Goal: Task Accomplishment & Management: Use online tool/utility

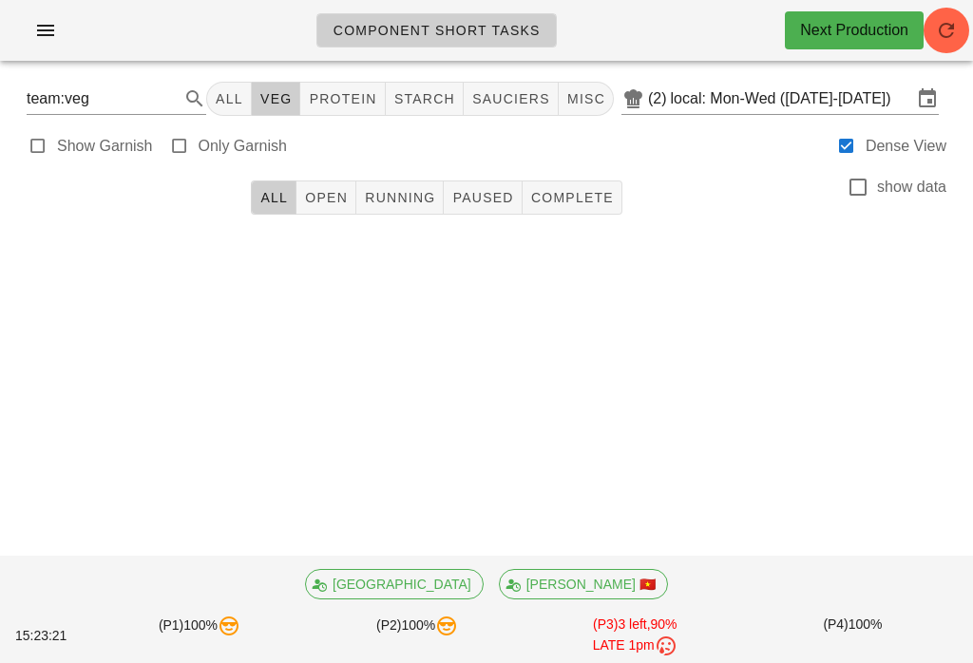
click at [252, 82] on button "All" at bounding box center [229, 99] width 46 height 34
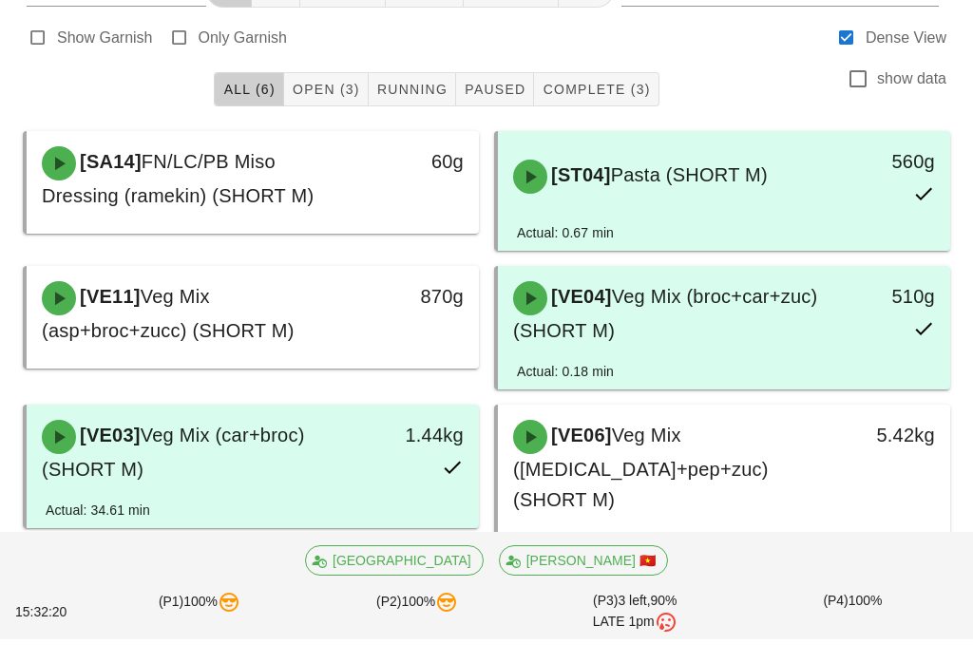
scroll to position [81, 0]
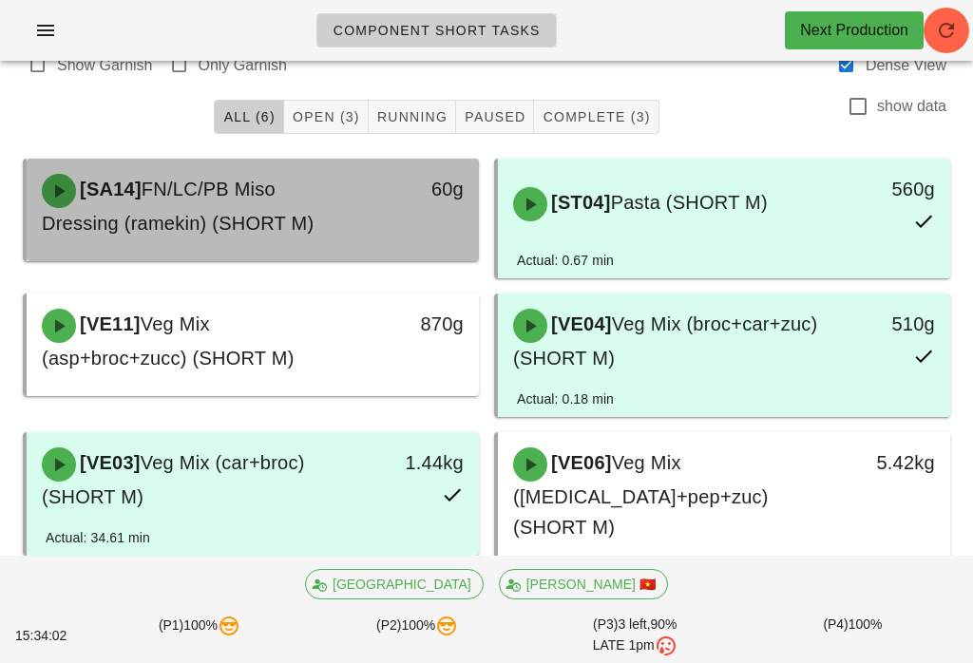
click at [347, 226] on div "[SA14] FN/LC/PB Miso Dressing (ramekin) (SHORT M)" at bounding box center [196, 205] width 333 height 87
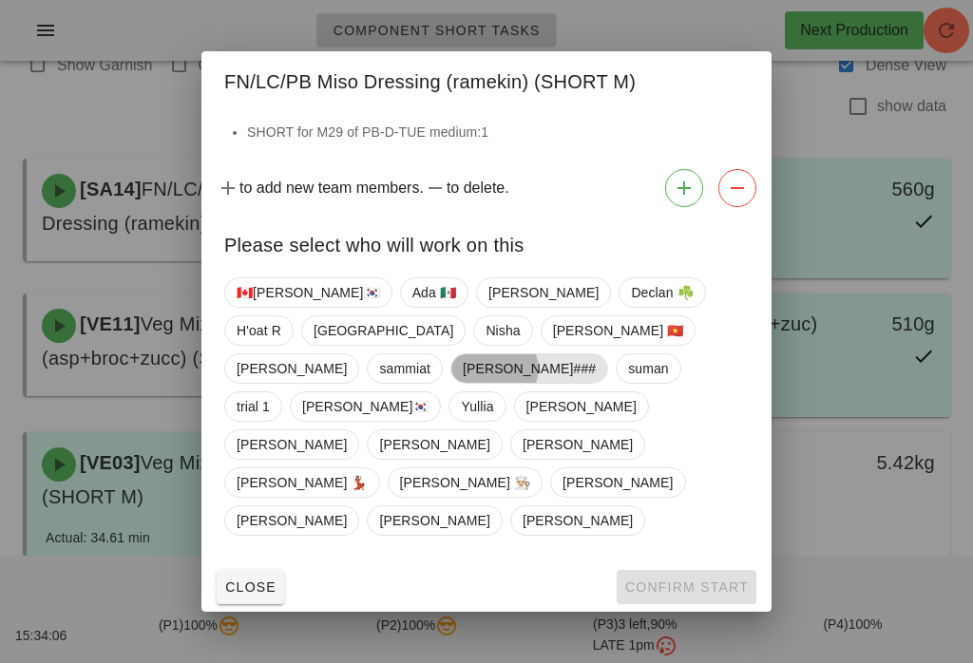
click at [592, 383] on span "Shawn###" at bounding box center [529, 368] width 133 height 29
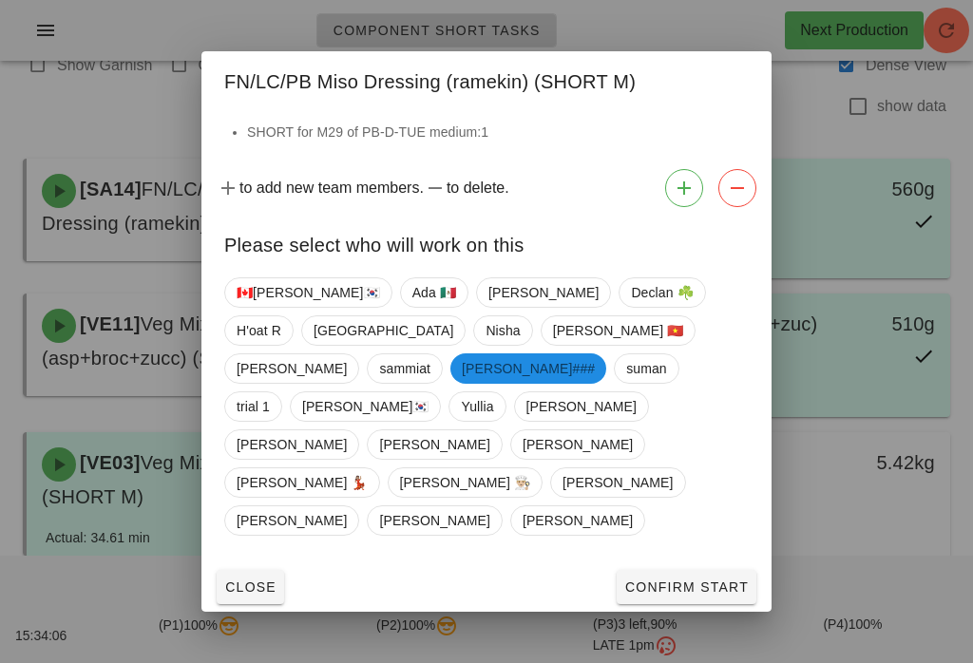
click at [678, 580] on span "Confirm Start" at bounding box center [686, 587] width 124 height 15
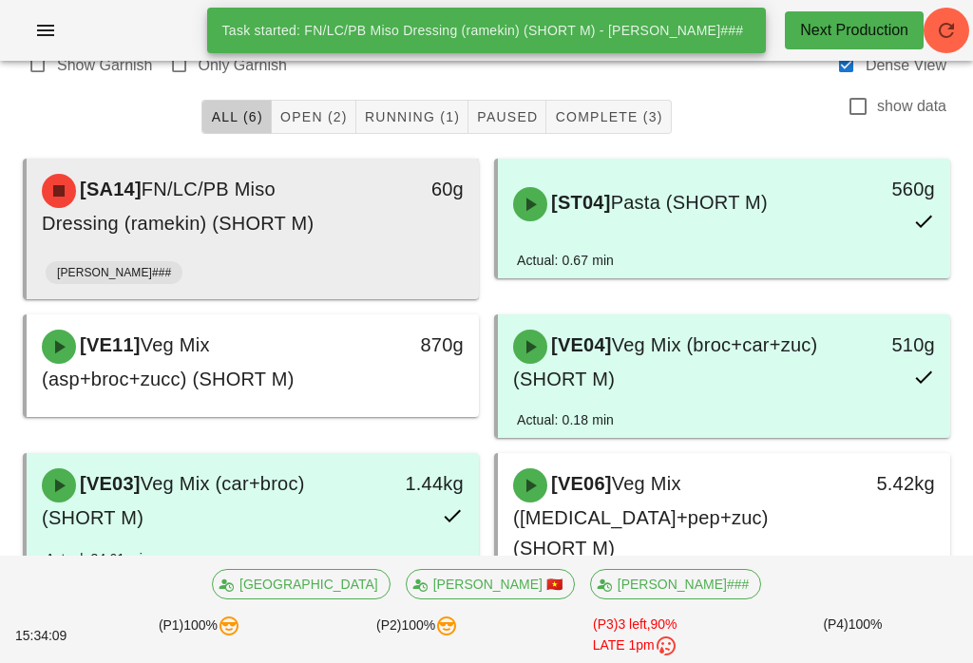
click at [399, 236] on div "60g" at bounding box center [419, 205] width 111 height 87
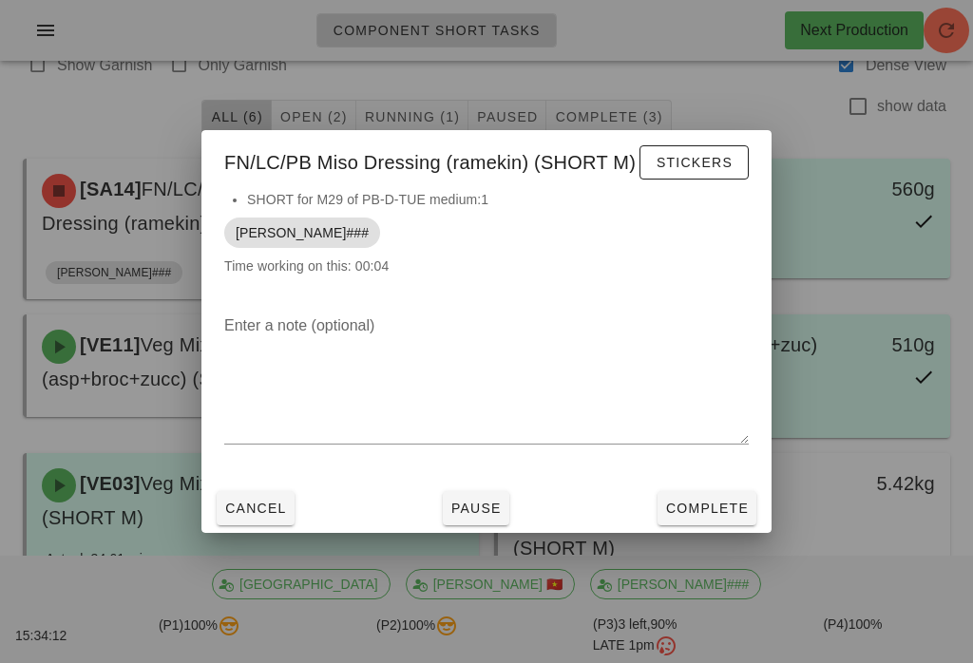
click at [262, 515] on span "Cancel" at bounding box center [255, 508] width 63 height 15
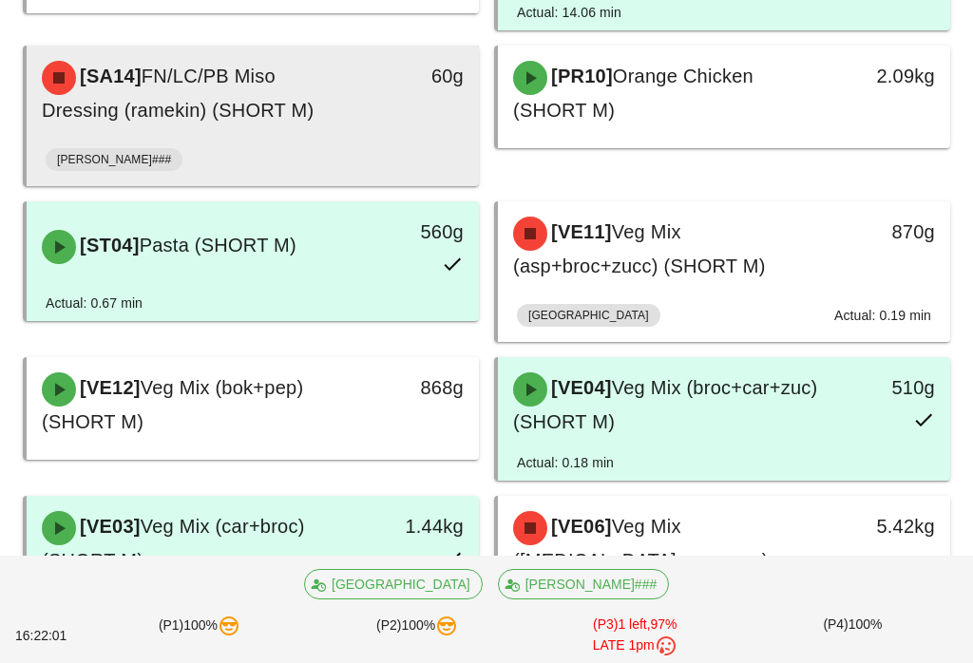
scroll to position [330, 0]
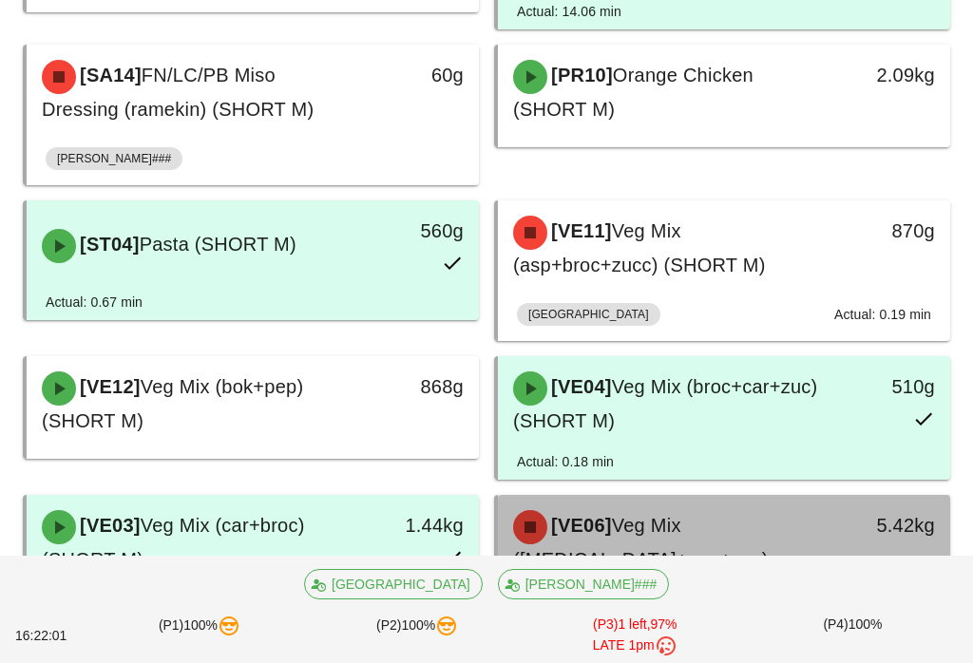
click at [809, 549] on div "[VE06] Veg Mix (caul+pep+zuc) (SHORT M)" at bounding box center [668, 558] width 333 height 118
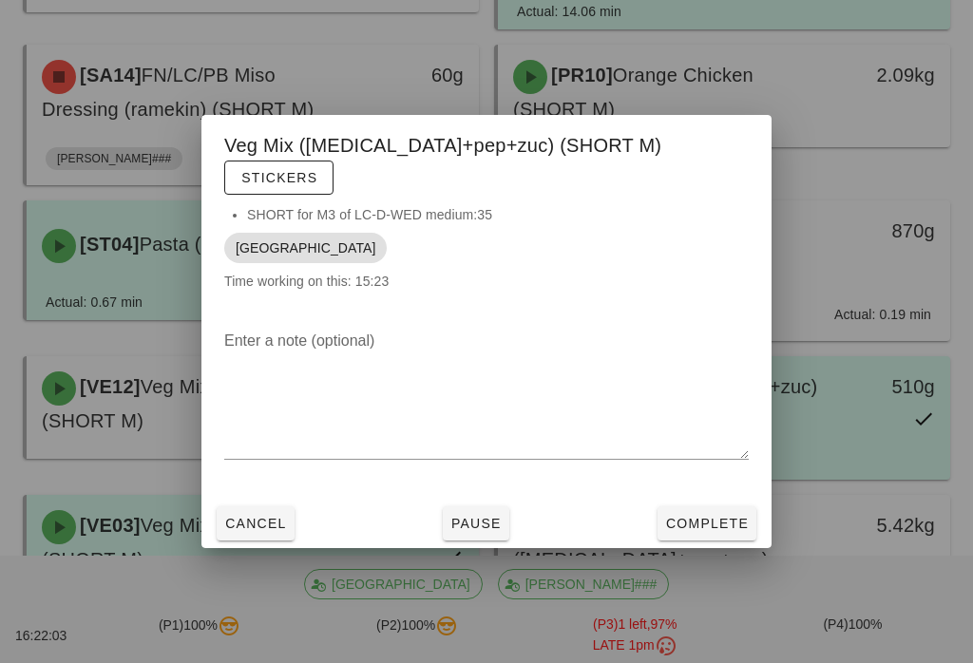
click at [727, 523] on span "Complete" at bounding box center [707, 523] width 84 height 15
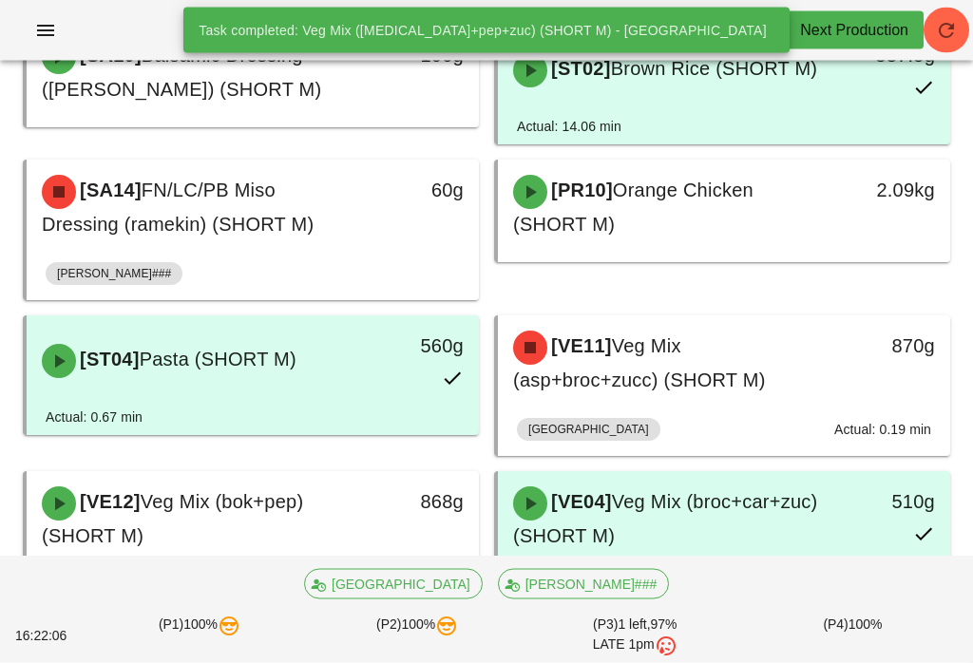
scroll to position [211, 0]
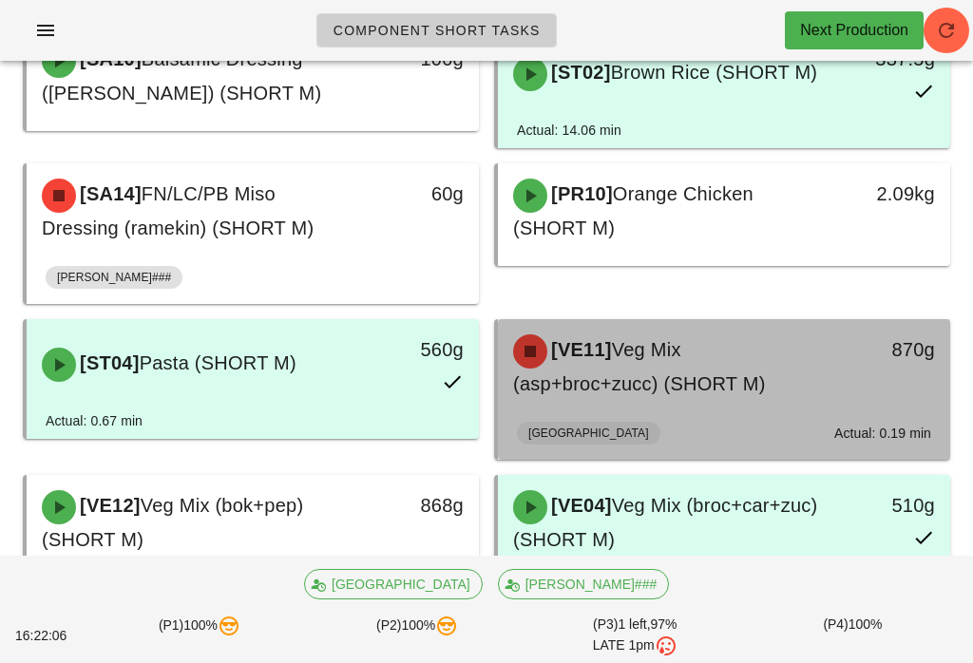
click at [757, 385] on span "Veg Mix (asp+broc+zucc) (SHORT M)" at bounding box center [639, 366] width 253 height 55
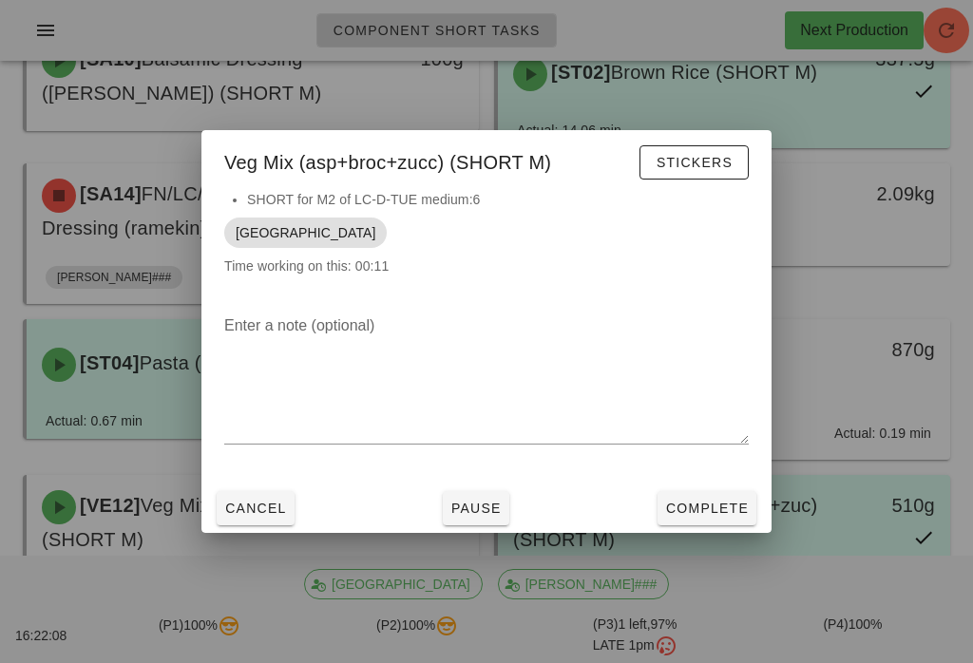
click at [280, 516] on span "Cancel" at bounding box center [255, 508] width 63 height 15
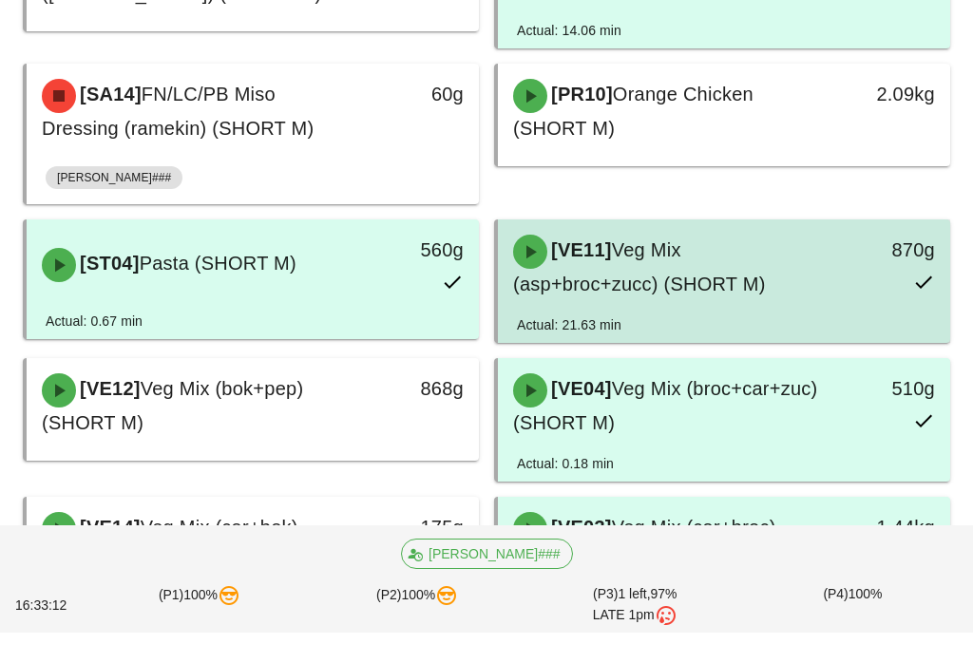
scroll to position [514, 0]
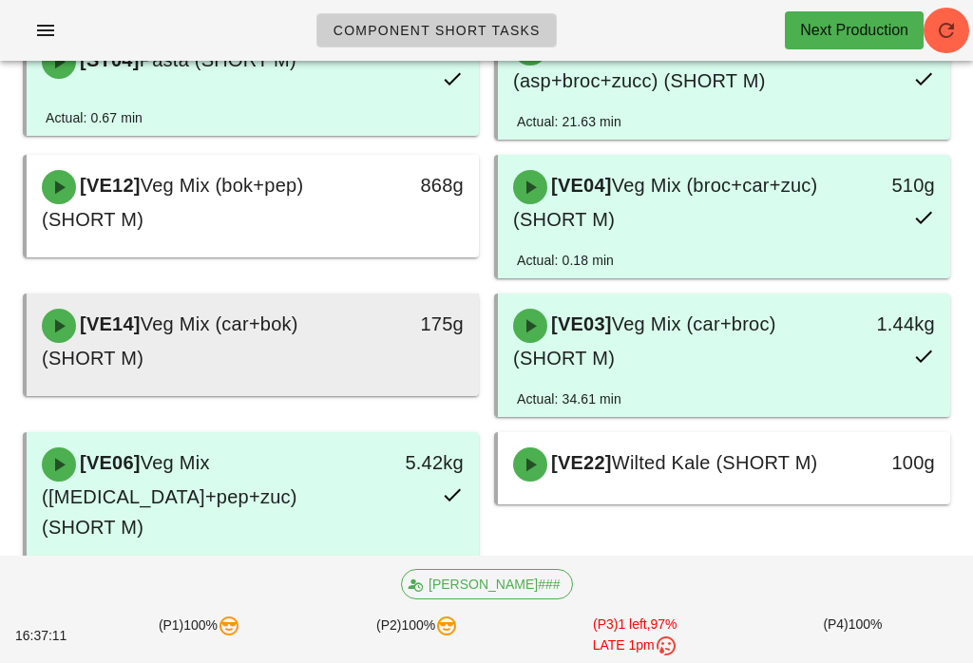
click at [401, 342] on div "175g" at bounding box center [419, 340] width 111 height 87
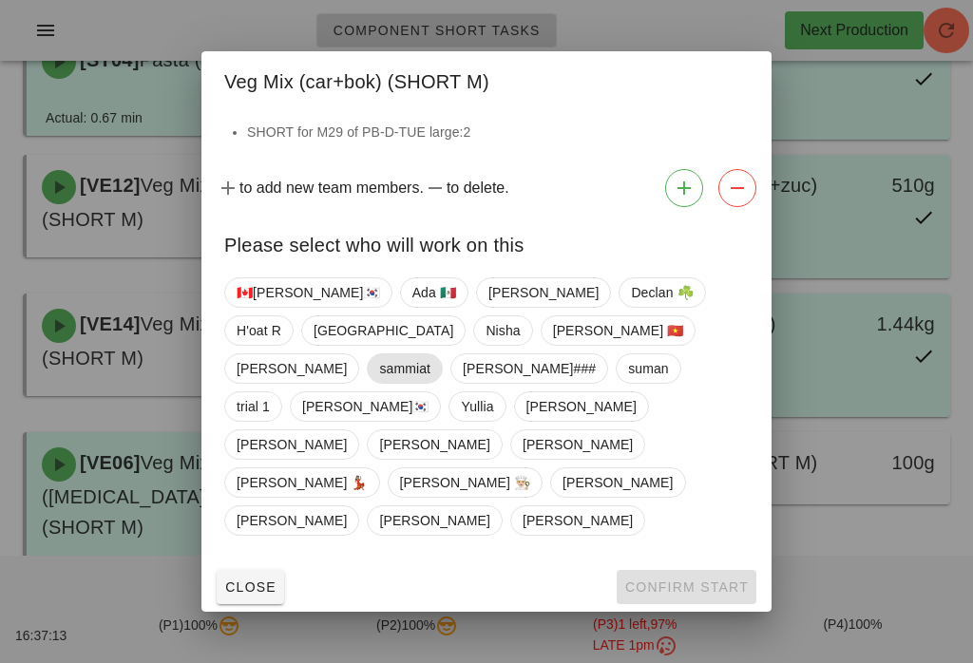
click at [430, 383] on span "sammiat" at bounding box center [404, 368] width 51 height 29
click at [693, 580] on span "Confirm Start" at bounding box center [686, 587] width 124 height 15
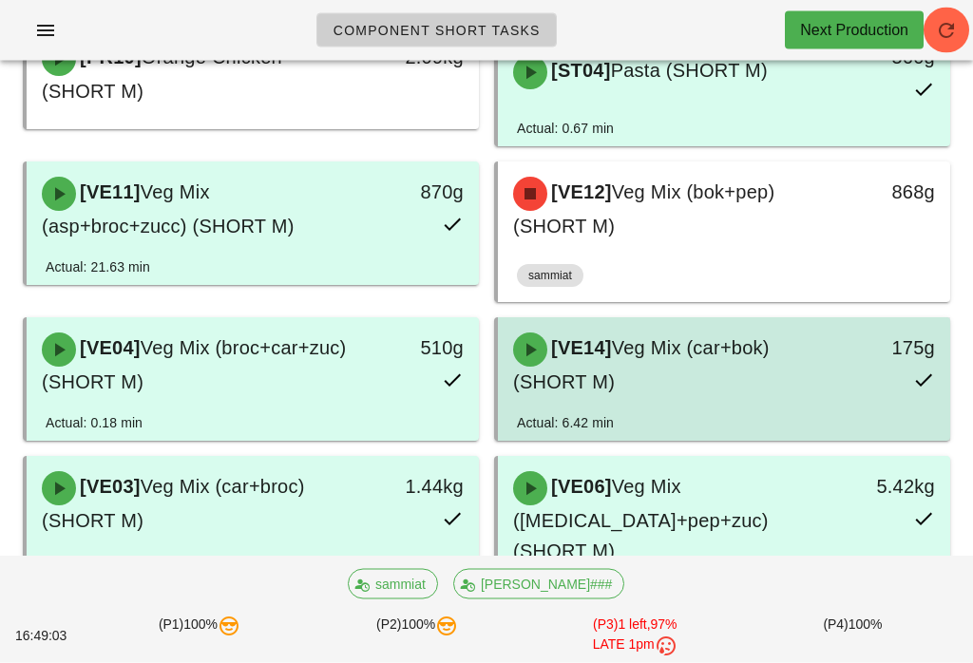
scroll to position [504, 0]
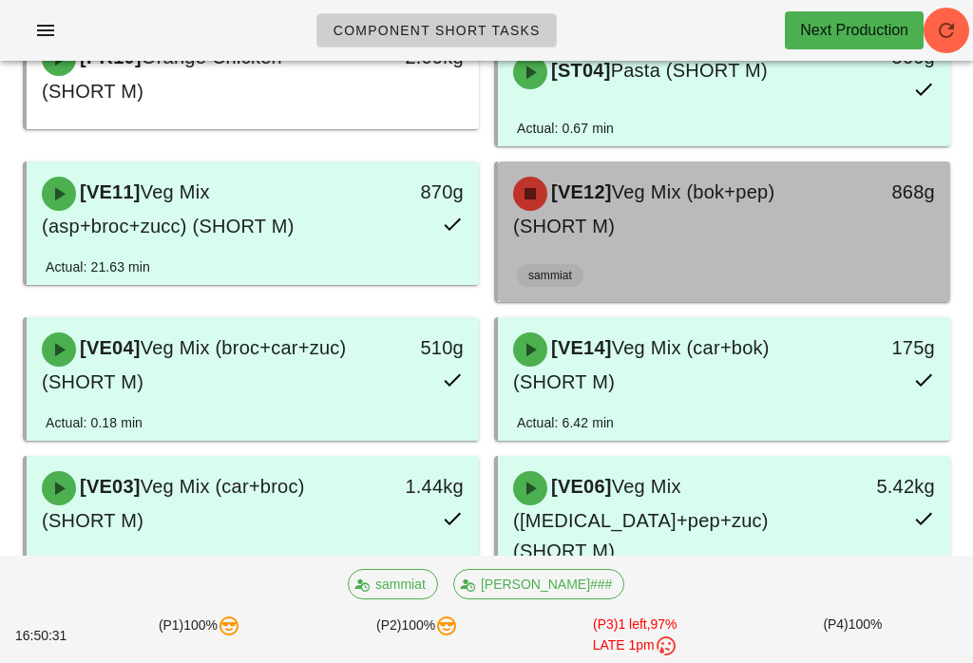
click at [744, 255] on div "[VE12] Veg Mix (bok+pep) (SHORT M) 868g" at bounding box center [724, 209] width 452 height 95
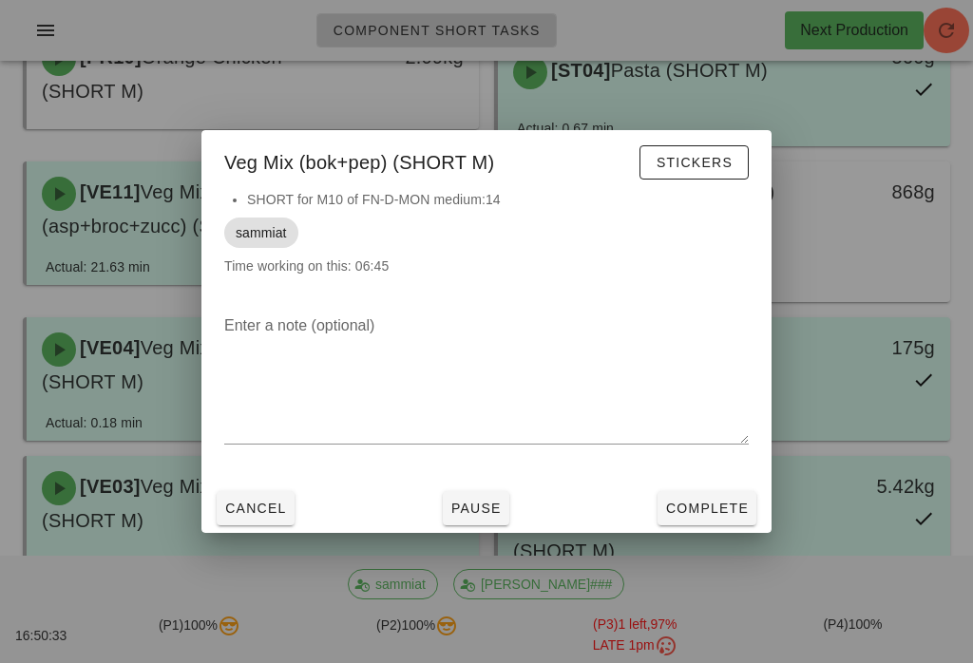
click at [738, 516] on span "Complete" at bounding box center [707, 508] width 84 height 15
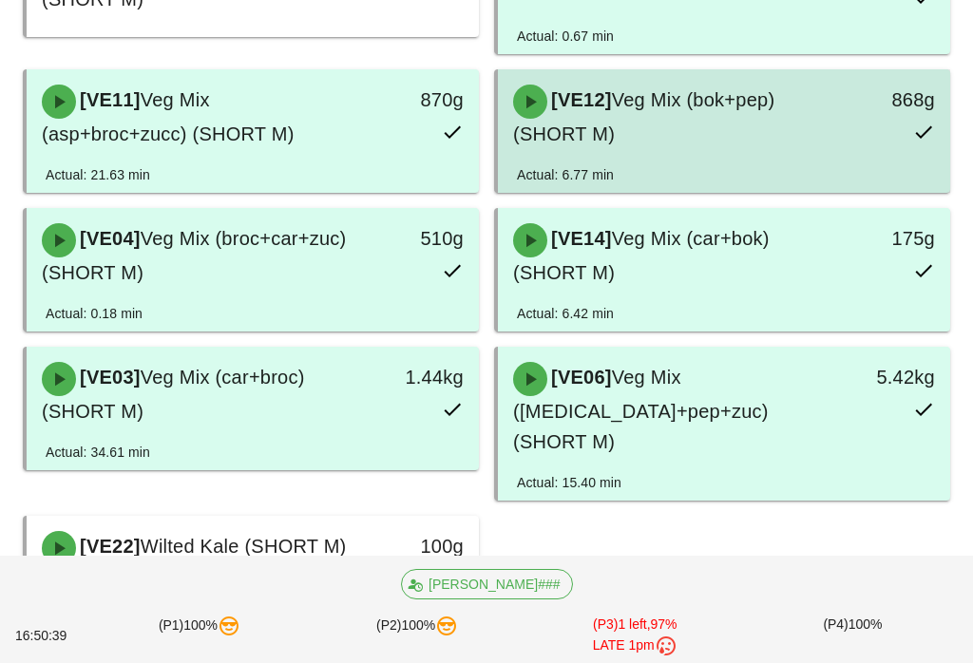
scroll to position [628, 0]
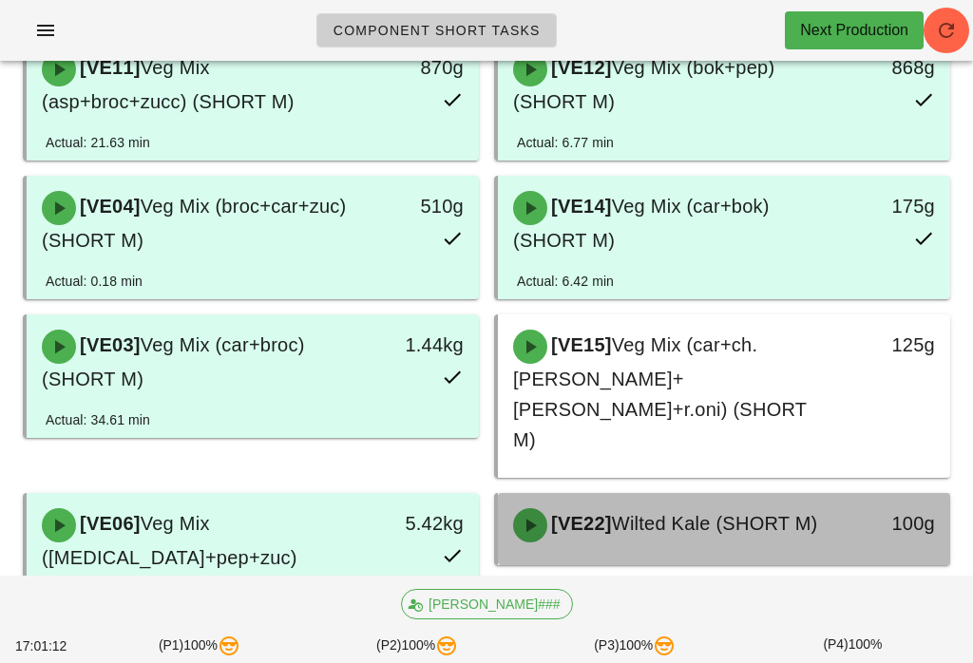
click at [752, 513] on span "Wilted Kale (SHORT M)" at bounding box center [715, 523] width 206 height 21
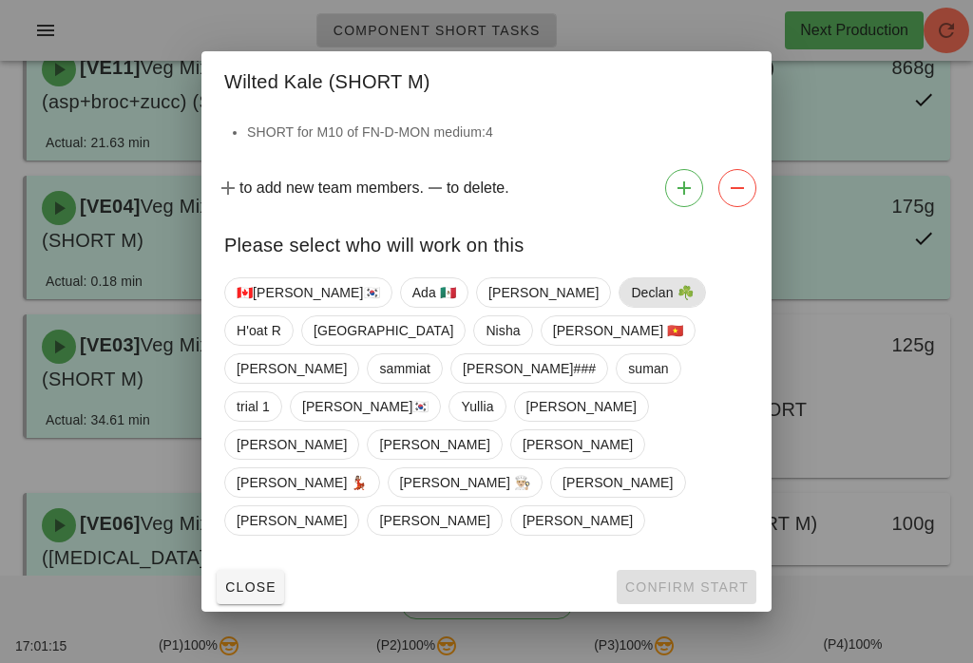
click at [631, 307] on span "Declan ☘️" at bounding box center [662, 292] width 62 height 29
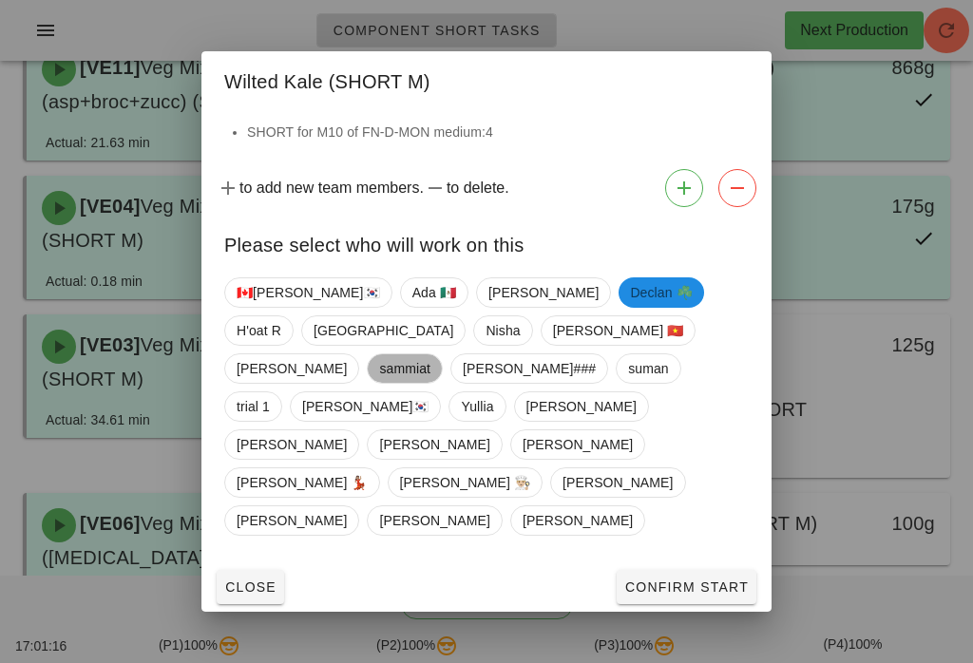
click at [430, 383] on span "sammiat" at bounding box center [404, 368] width 51 height 29
click at [630, 308] on span "Declan ☘️" at bounding box center [661, 292] width 62 height 30
click at [725, 570] on button "Confirm Start" at bounding box center [687, 587] width 140 height 34
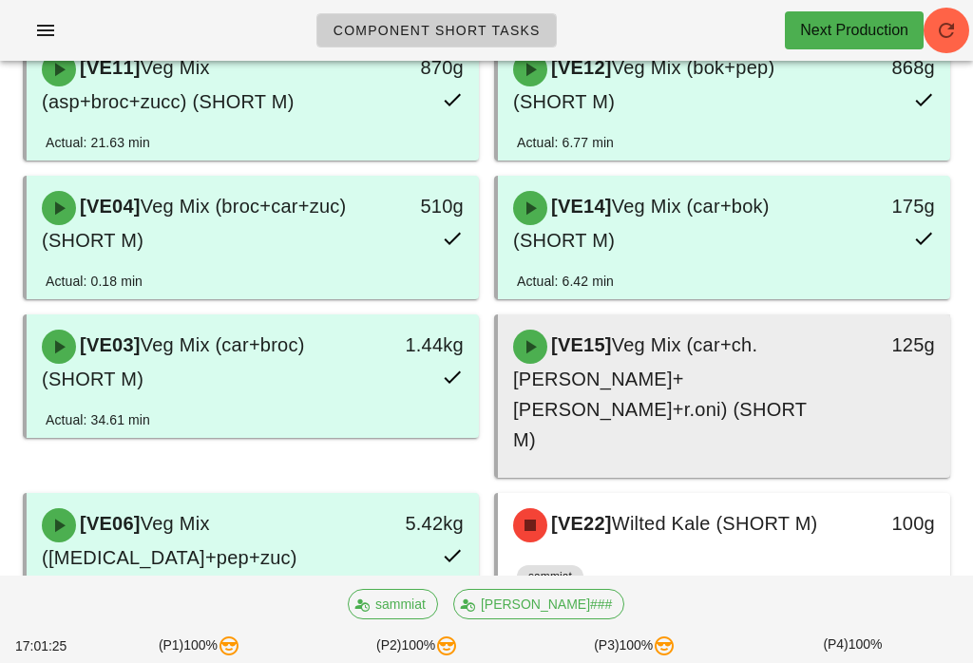
click at [752, 358] on div "[VE15] Veg Mix (car+ch.tom+cuc+r.oni) (SHORT M)" at bounding box center [668, 392] width 333 height 148
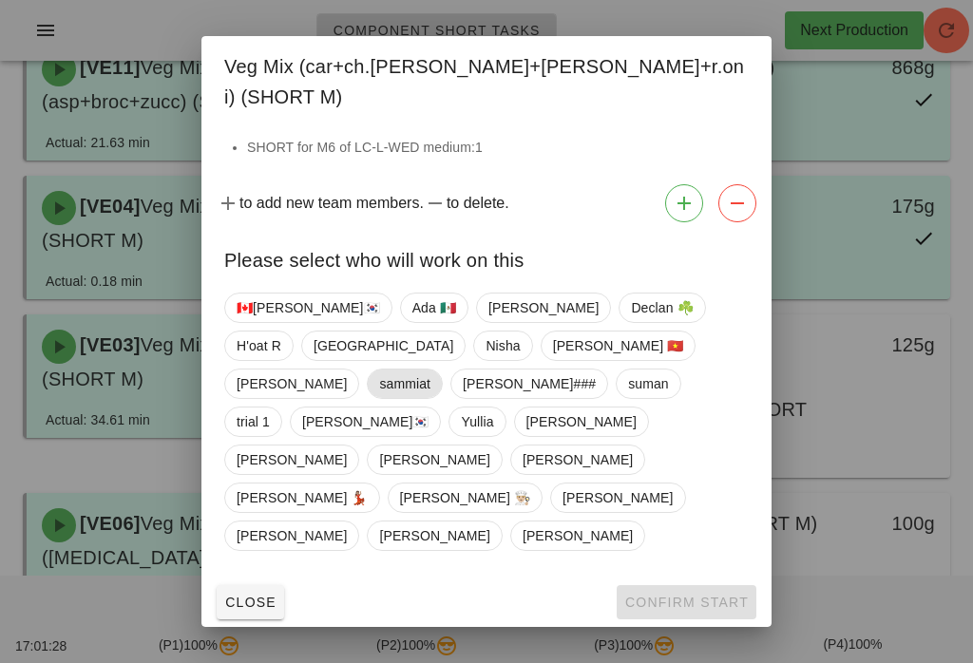
click at [443, 387] on span "sammiat" at bounding box center [405, 384] width 76 height 30
click at [699, 595] on span "Confirm Start" at bounding box center [686, 602] width 124 height 15
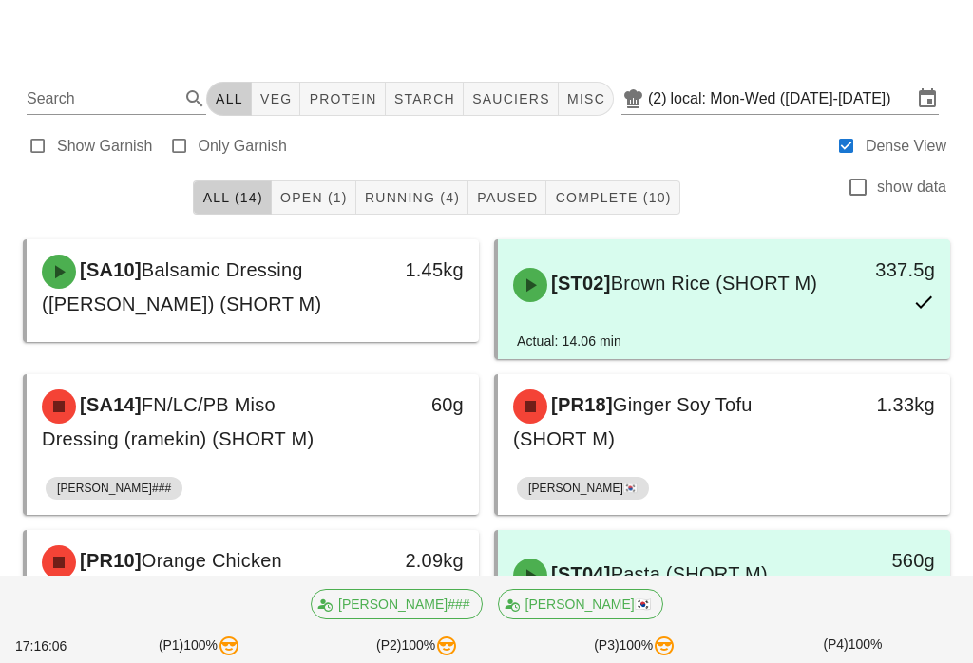
scroll to position [89, 0]
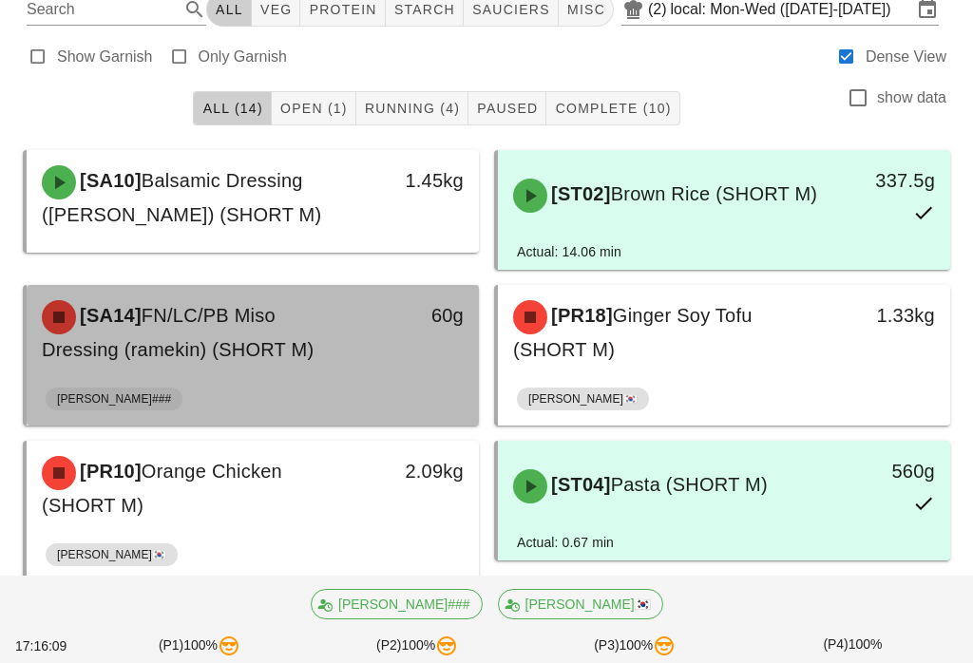
click at [337, 362] on div "[SA14] FN/LC/PB Miso Dressing (ramekin) (SHORT M)" at bounding box center [196, 332] width 333 height 87
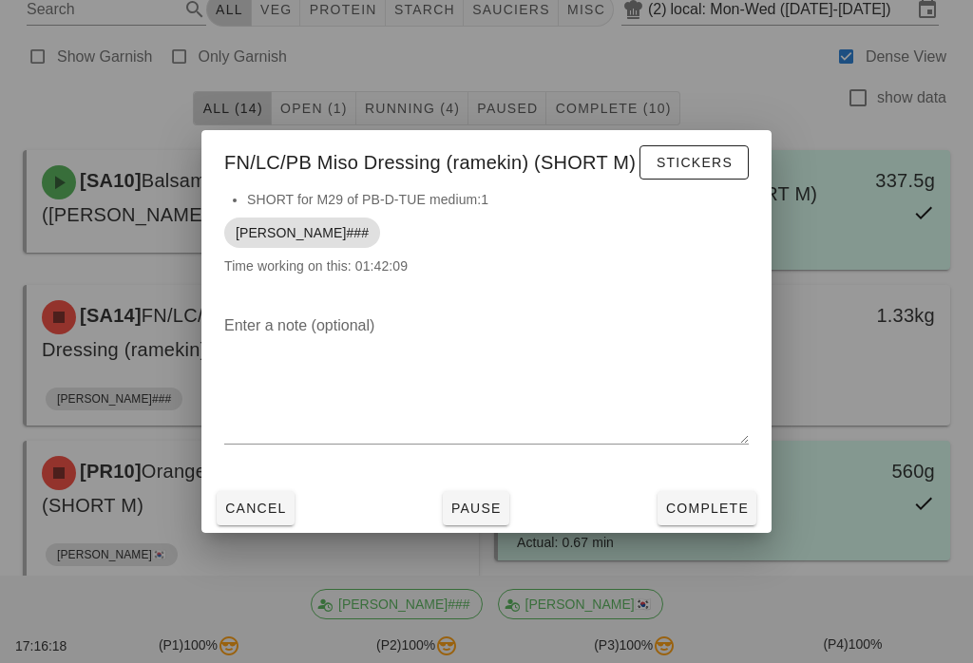
click at [276, 516] on span "Cancel" at bounding box center [255, 508] width 63 height 15
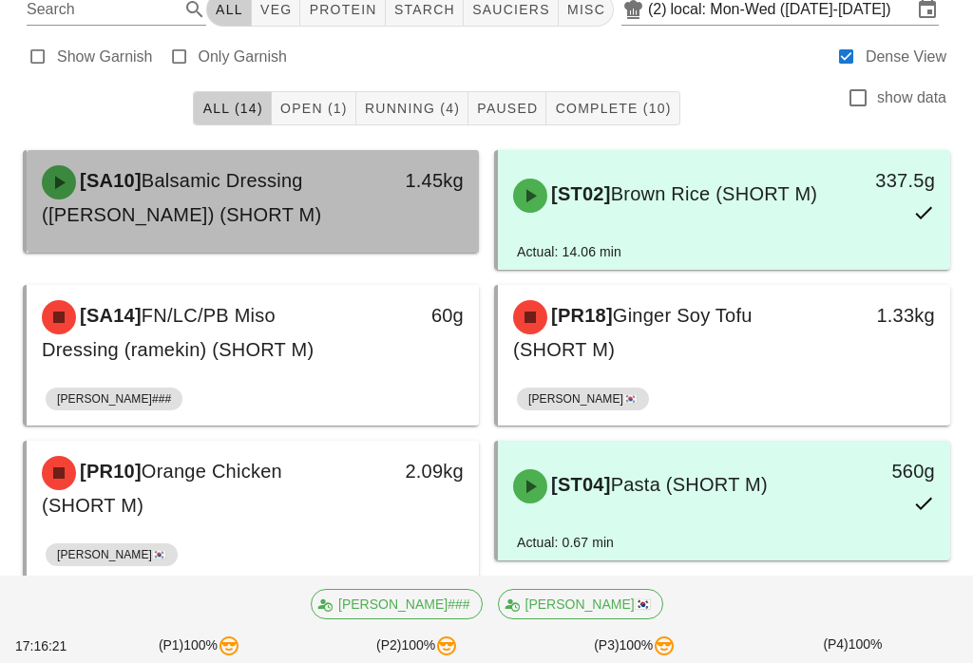
click at [341, 199] on div "[SA10] Balsamic Dressing (ramekin) (SHORT M)" at bounding box center [196, 197] width 333 height 87
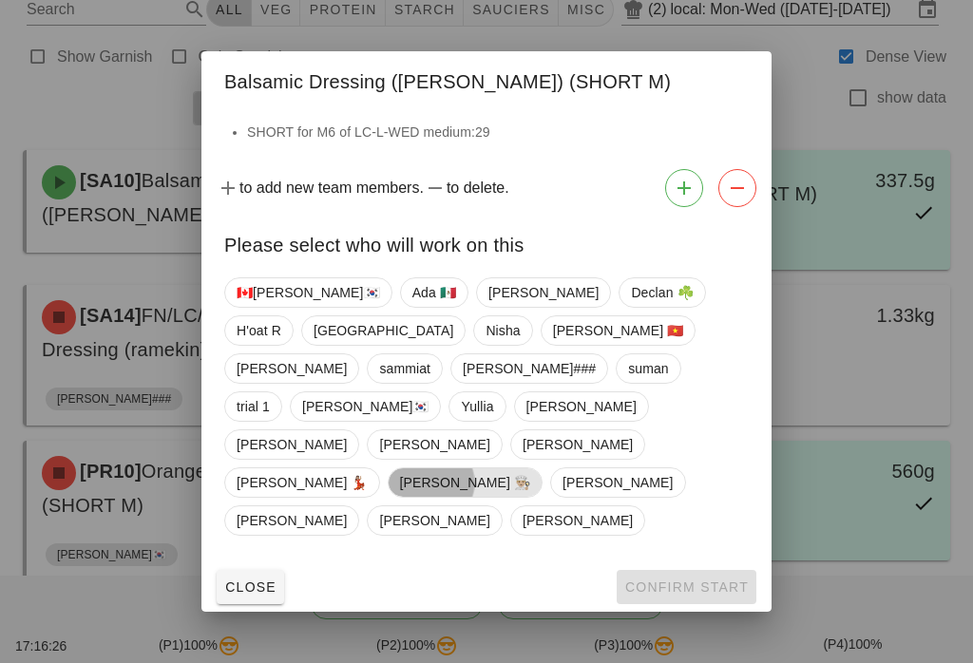
click at [400, 483] on span "[PERSON_NAME] 👨🏼‍🍳" at bounding box center [465, 482] width 131 height 29
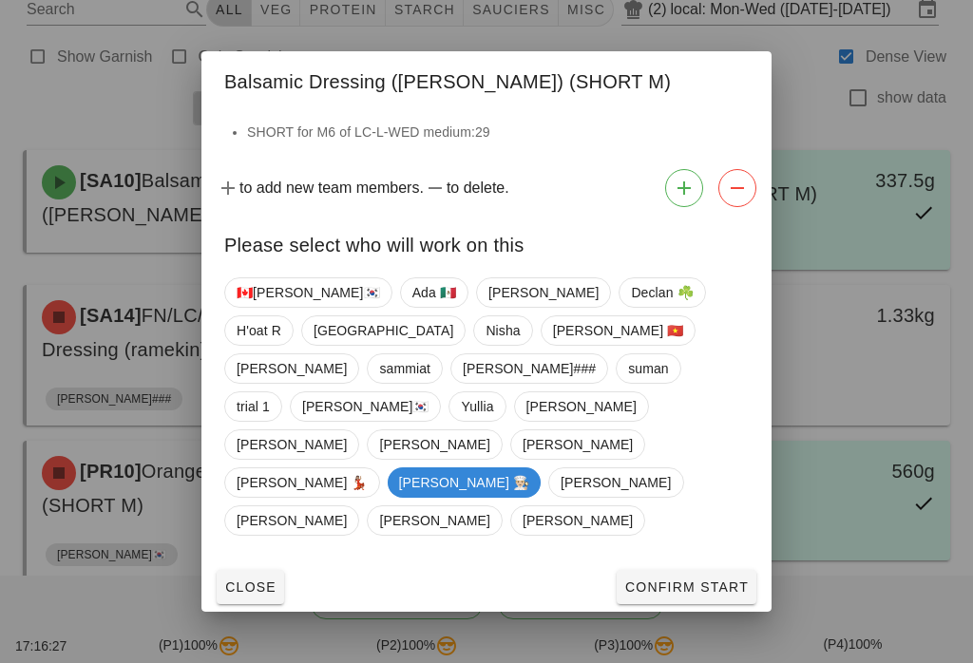
click at [707, 580] on span "Confirm Start" at bounding box center [686, 587] width 124 height 15
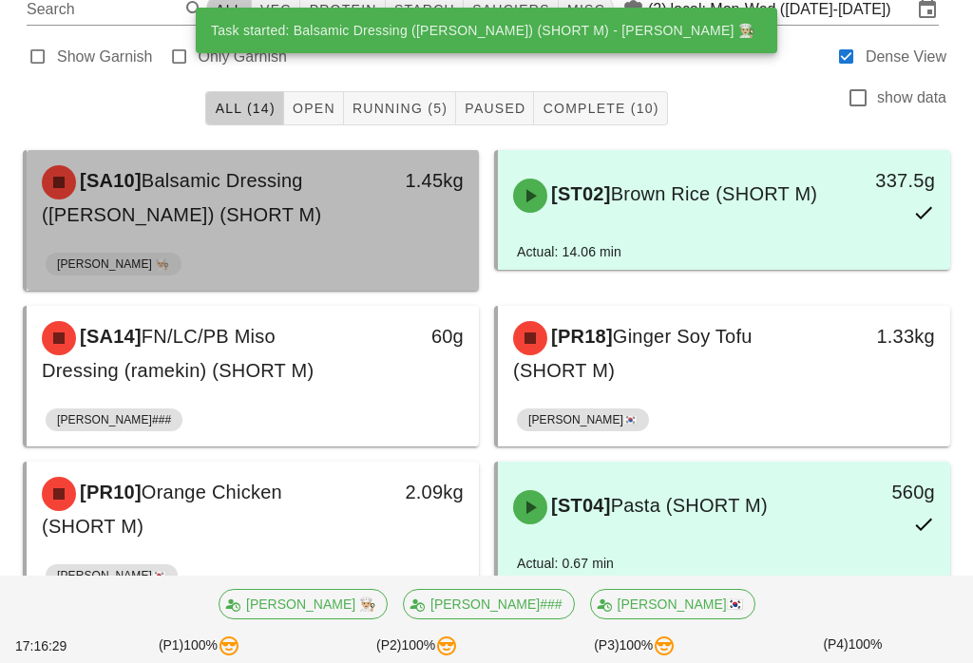
click at [346, 236] on div "[SA10] Balsamic Dressing (ramekin) (SHORT M)" at bounding box center [196, 197] width 333 height 87
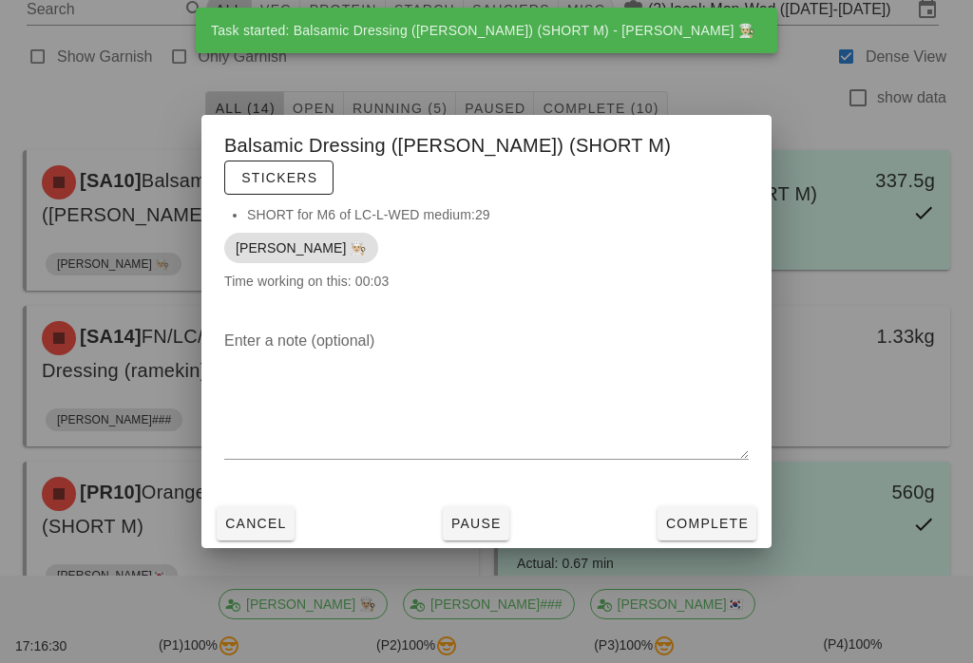
click at [727, 527] on span "Complete" at bounding box center [707, 523] width 84 height 15
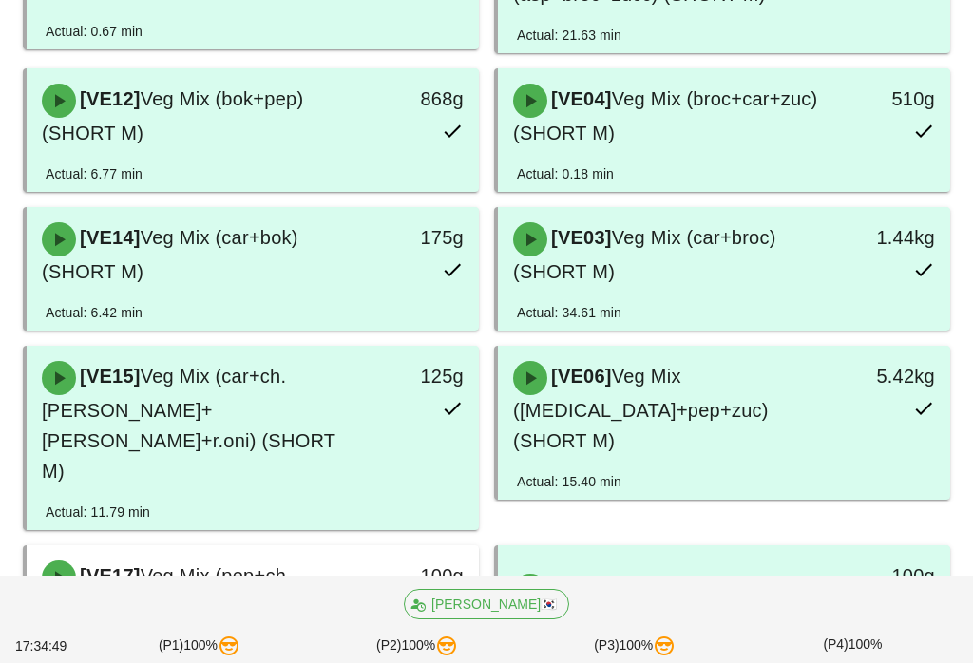
scroll to position [961, 0]
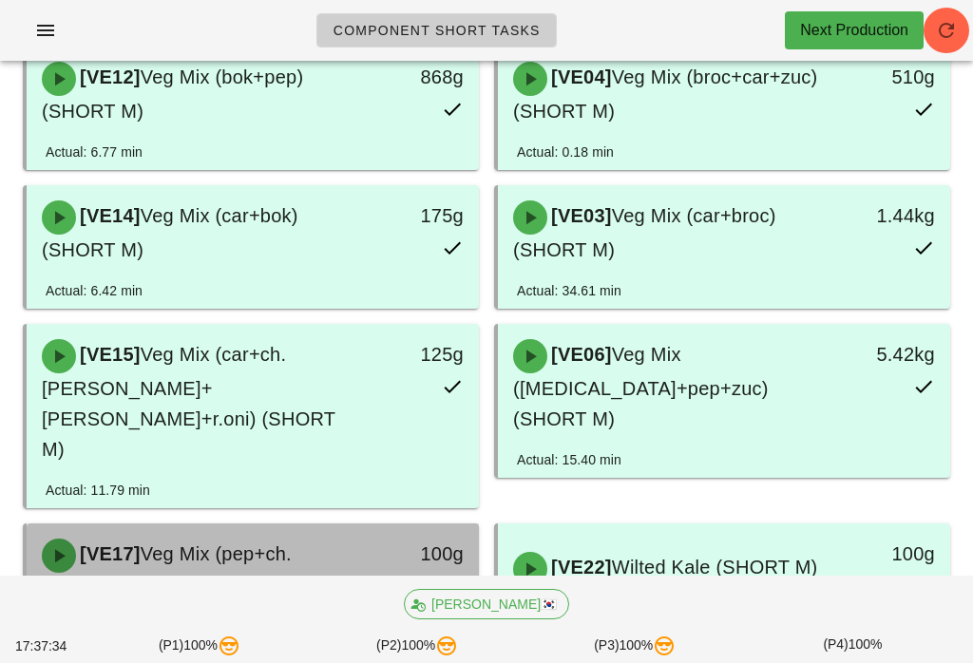
click at [318, 527] on div "[VE17] Veg Mix (pep+ch.tom+cuc) (SHORT M)" at bounding box center [196, 586] width 333 height 118
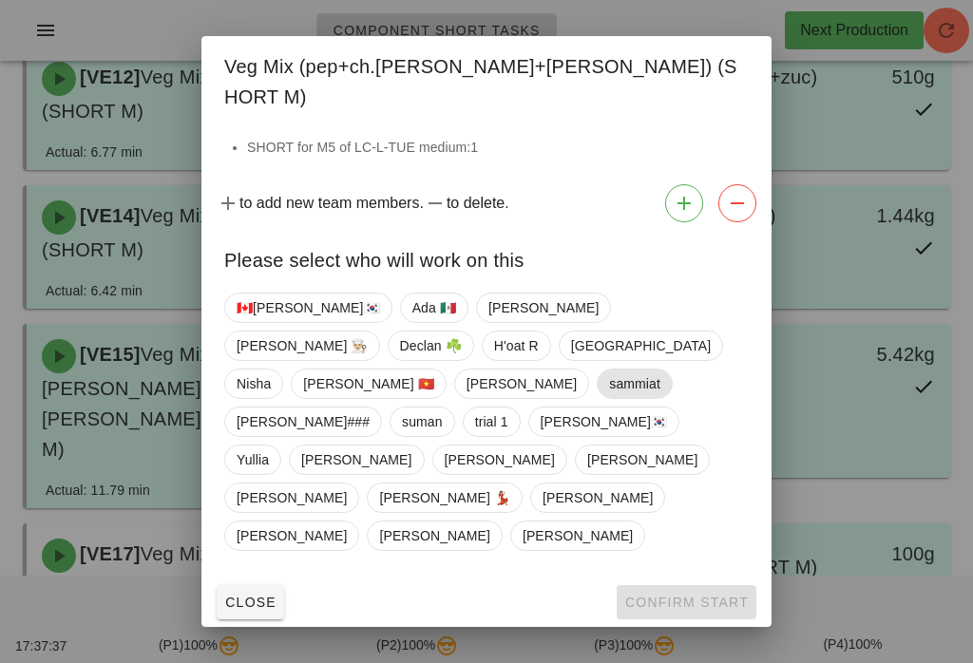
click at [609, 398] on span "sammiat" at bounding box center [634, 384] width 51 height 29
click at [702, 595] on span "Confirm Start" at bounding box center [686, 602] width 124 height 15
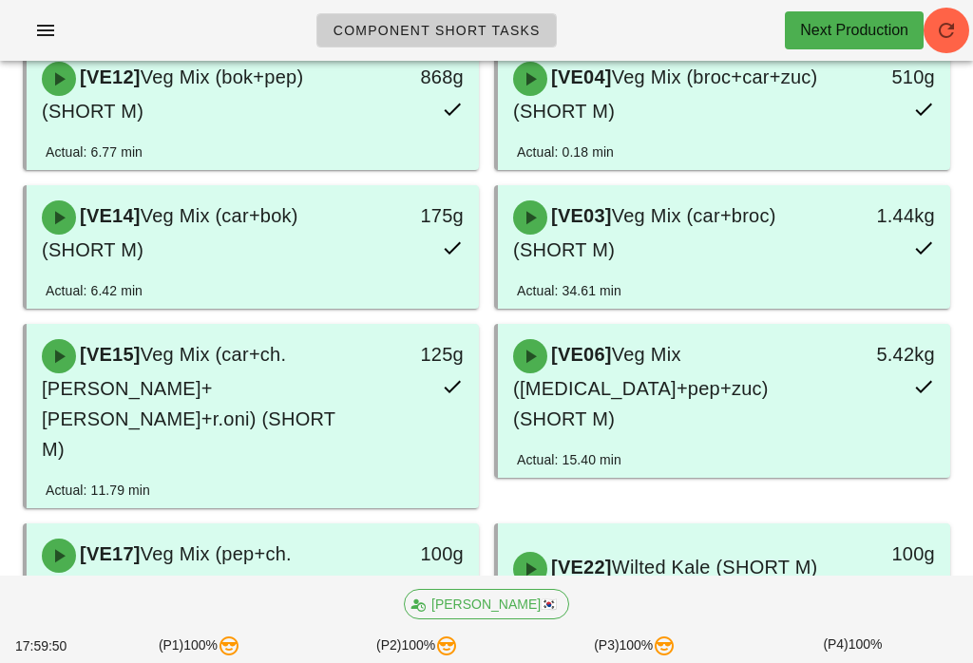
click at [948, 37] on icon "button" at bounding box center [946, 30] width 23 height 23
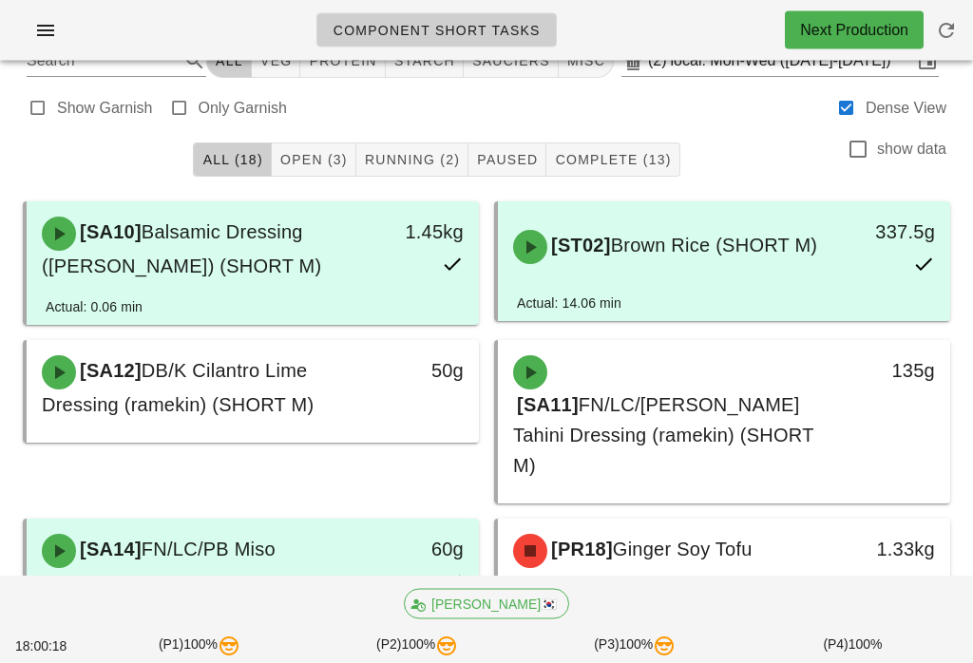
scroll to position [38, 0]
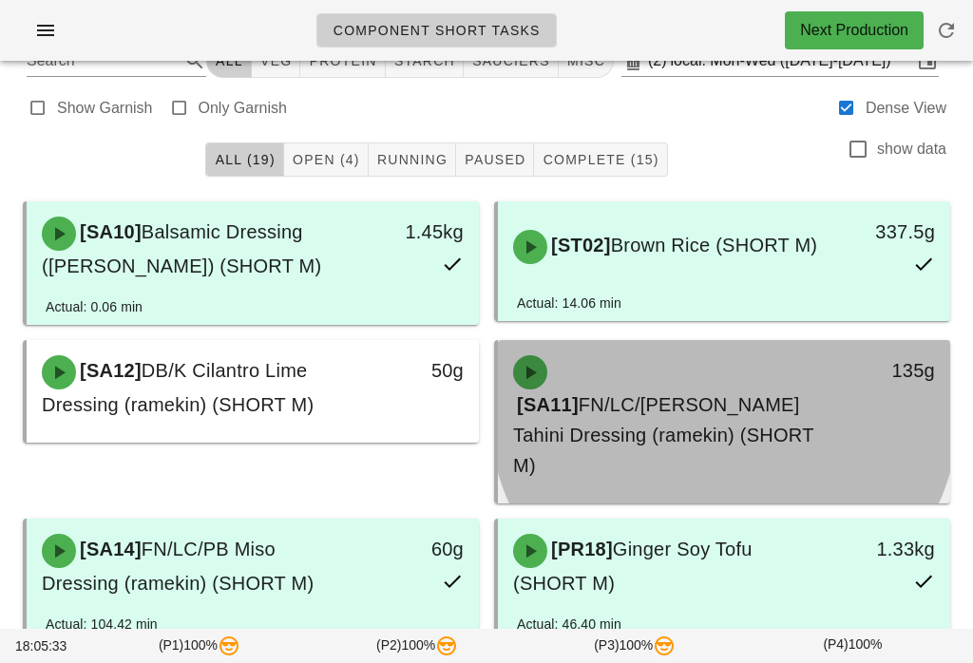
click at [775, 390] on div "[SA11] FN/LC/PB Lemon Tahini Dressing (ramekin) (SHORT M)" at bounding box center [668, 418] width 333 height 148
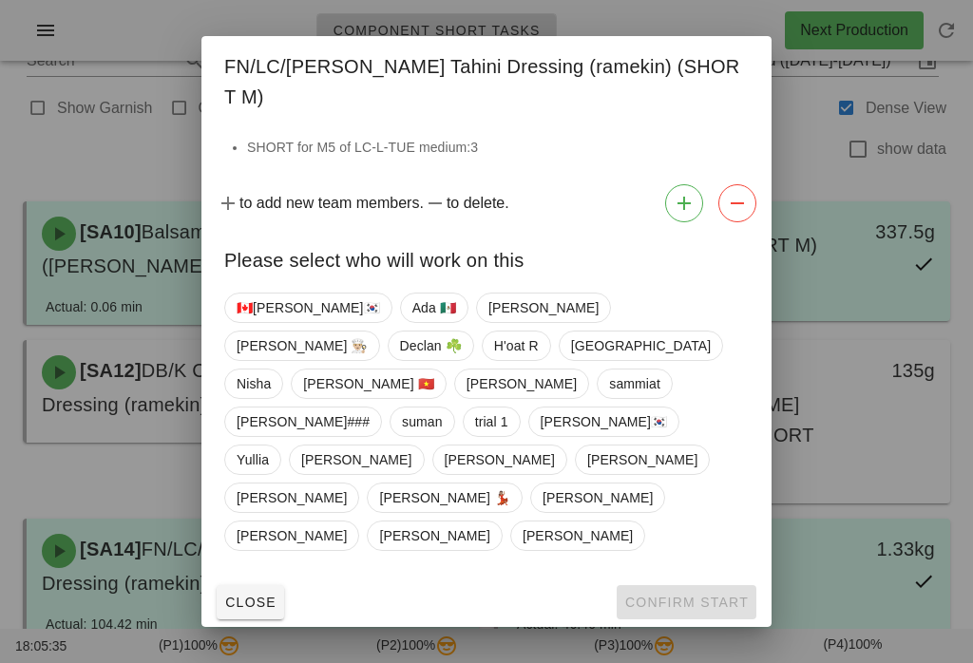
click at [253, 585] on button "Close" at bounding box center [250, 602] width 67 height 34
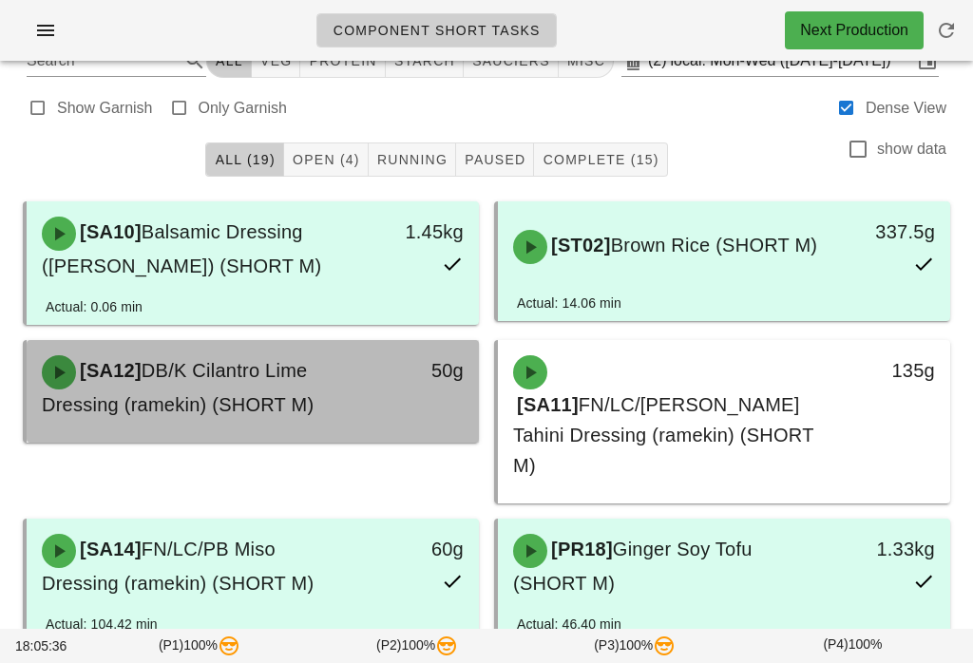
click at [232, 401] on span "DB/K Cilantro Lime Dressing (ramekin) (SHORT M)" at bounding box center [178, 387] width 272 height 55
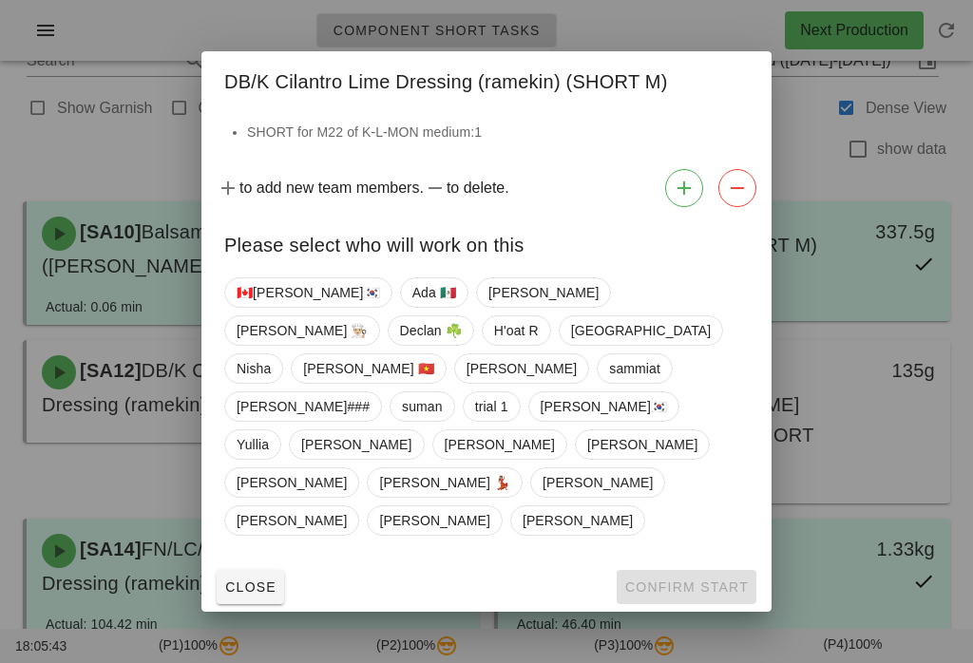
click at [257, 580] on span "Close" at bounding box center [250, 587] width 52 height 15
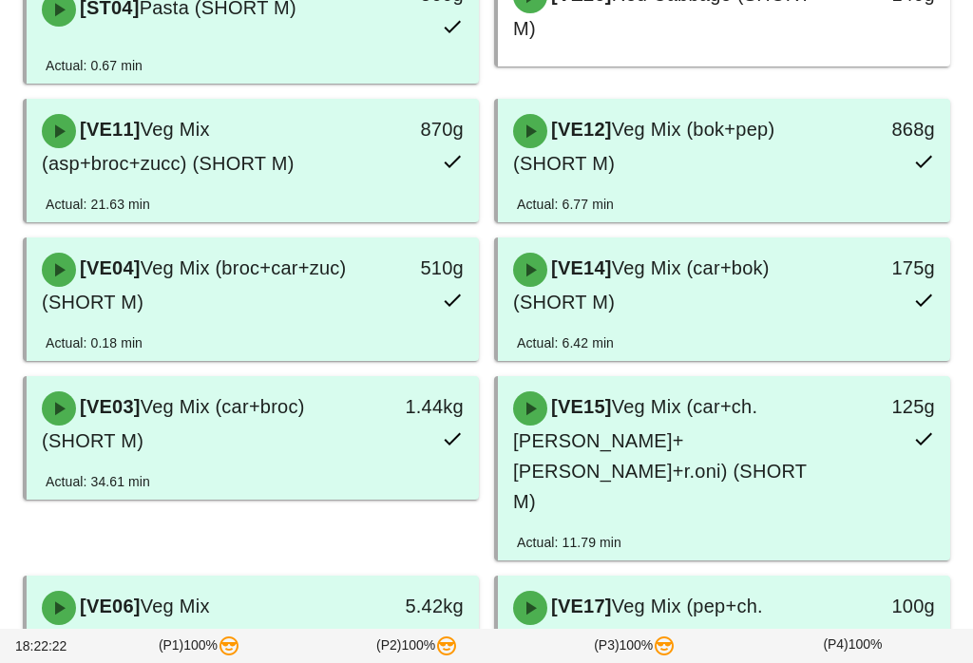
scroll to position [1082, 0]
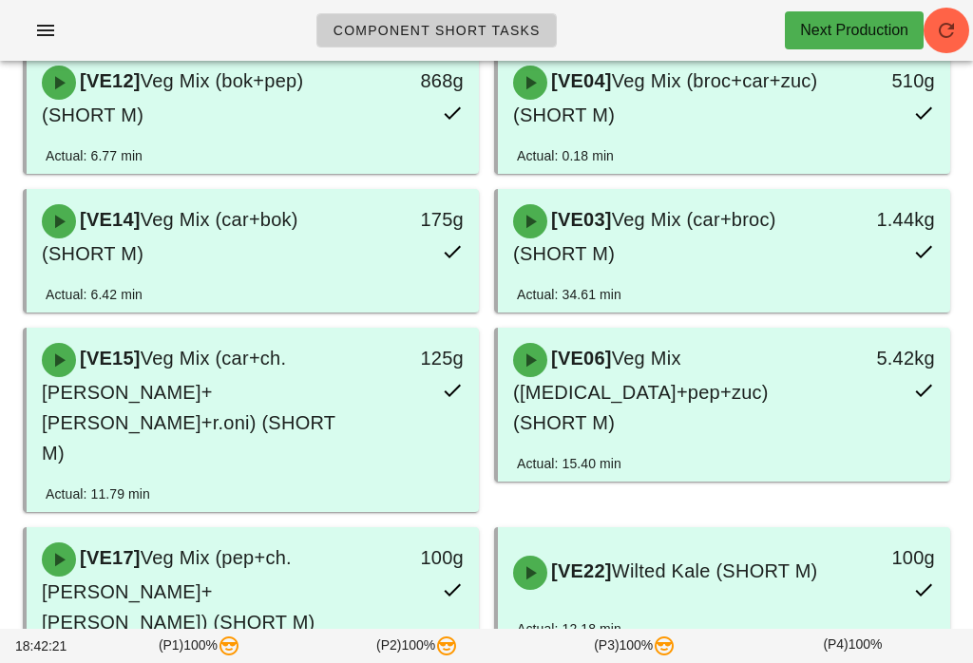
click at [968, 36] on span "button" at bounding box center [946, 30] width 46 height 23
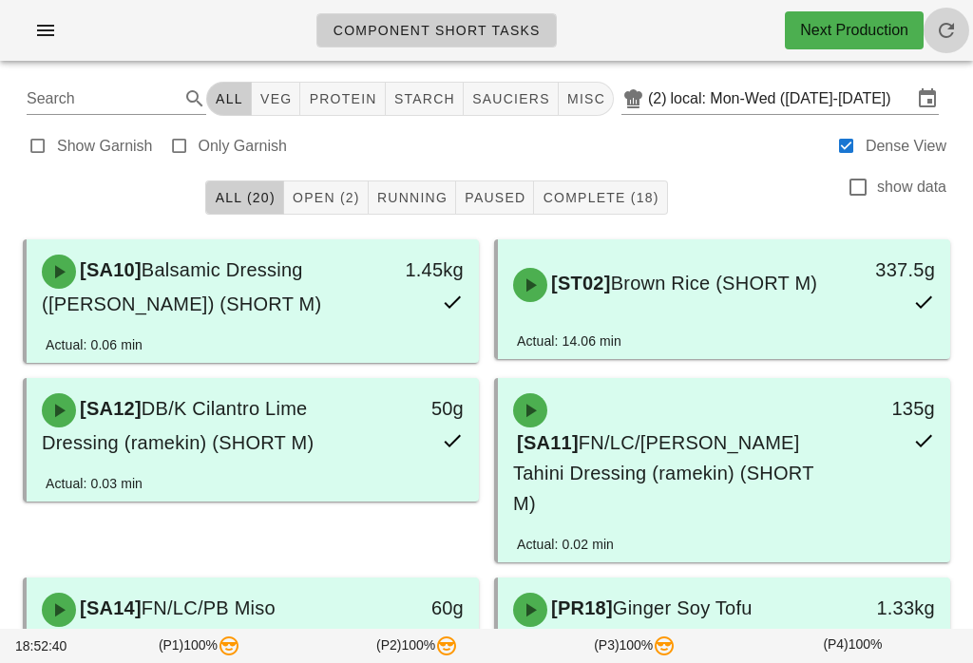
click at [960, 42] on button "button" at bounding box center [946, 31] width 46 height 46
click at [341, 194] on span "Open (2)" at bounding box center [326, 197] width 68 height 15
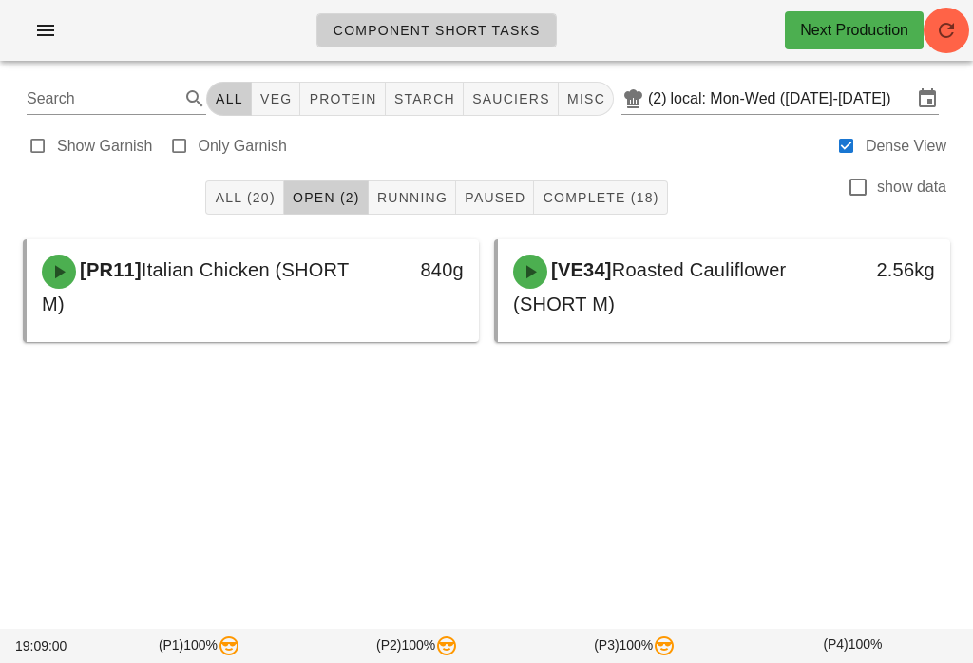
click at [954, 48] on button "button" at bounding box center [946, 31] width 46 height 46
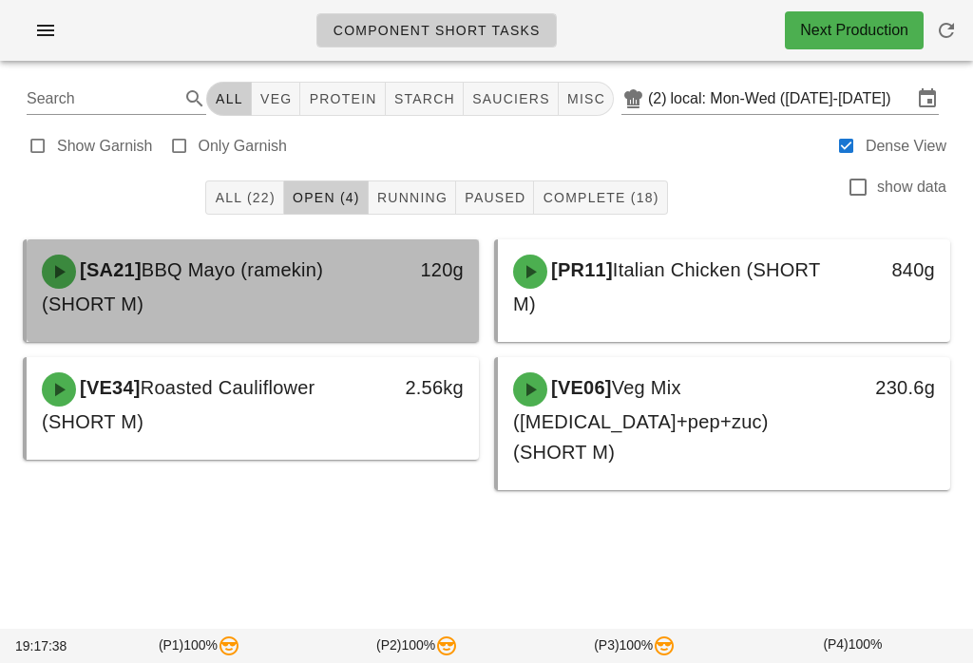
click at [287, 279] on span "BBQ Mayo (ramekin) (SHORT M)" at bounding box center [182, 286] width 281 height 55
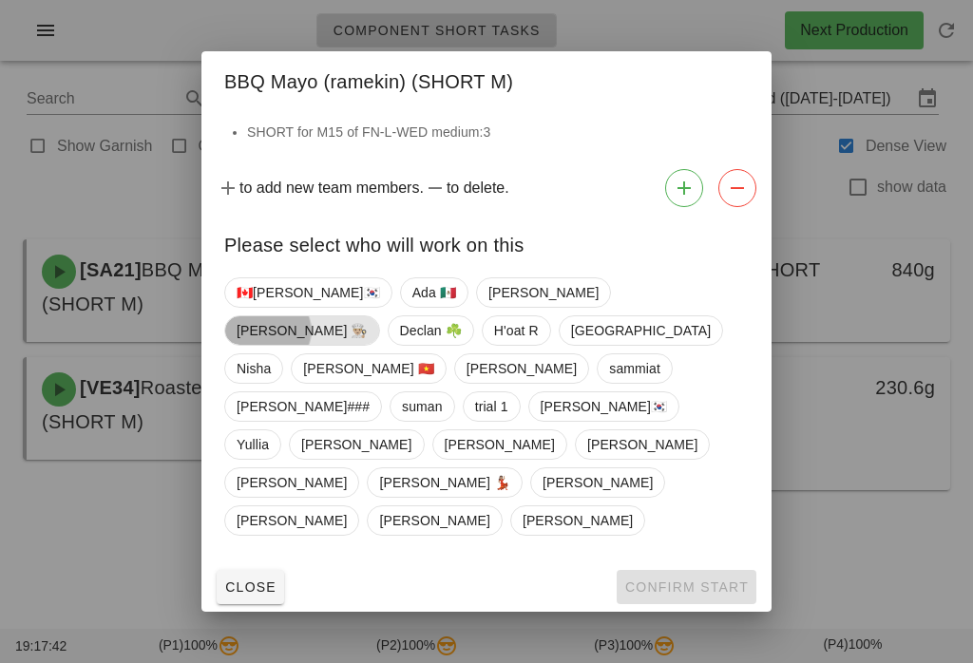
click at [368, 345] on span "[PERSON_NAME] 👨🏼‍🍳" at bounding box center [302, 330] width 131 height 29
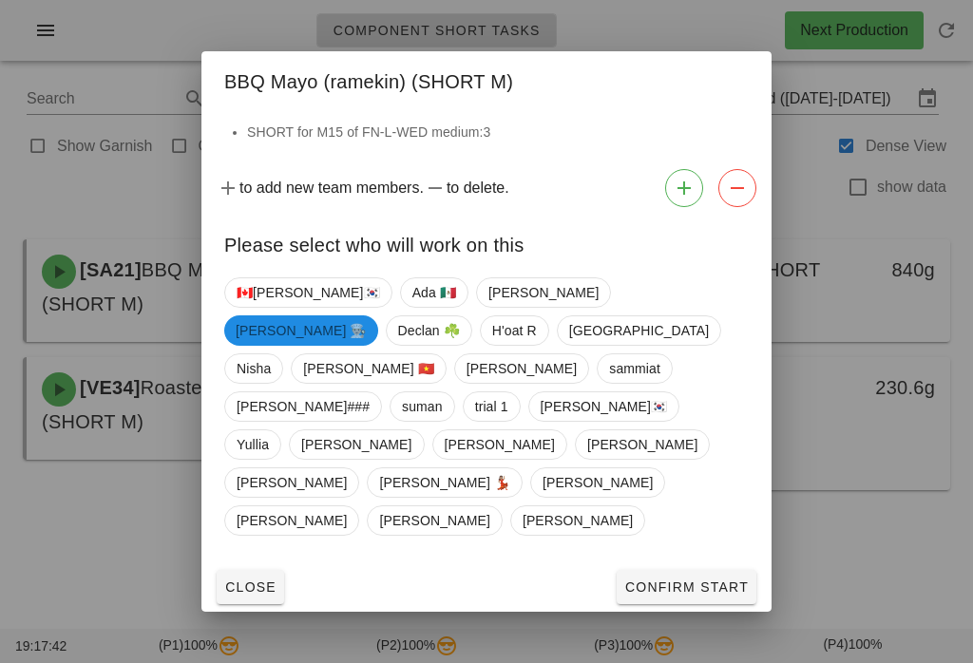
click at [684, 570] on button "Confirm Start" at bounding box center [687, 587] width 140 height 34
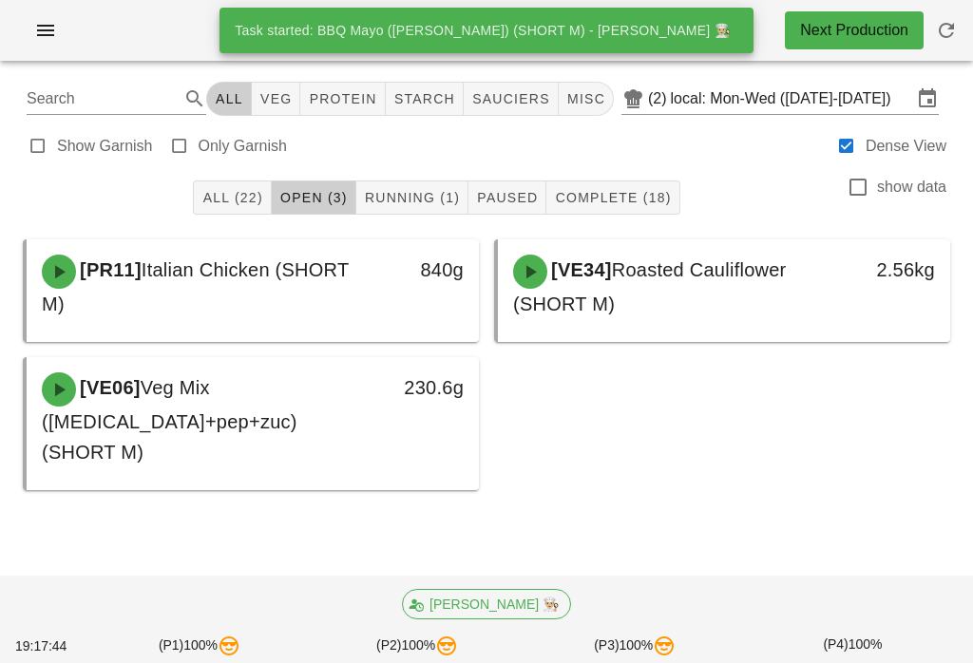
click at [420, 197] on span "Running (1)" at bounding box center [412, 197] width 96 height 15
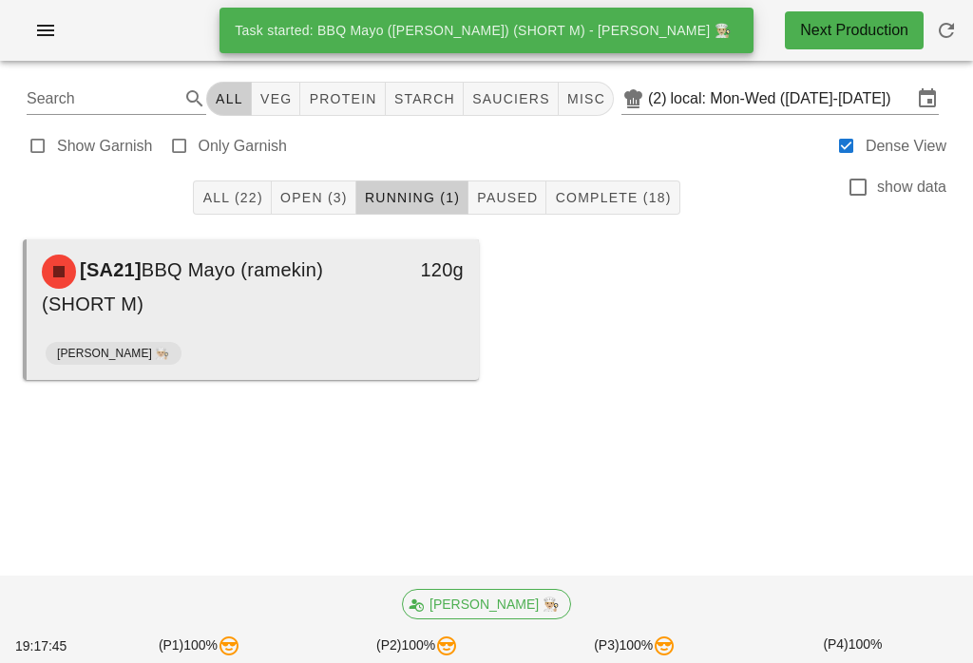
click at [344, 336] on div "[PERSON_NAME] 👨🏼‍🍳" at bounding box center [253, 357] width 414 height 46
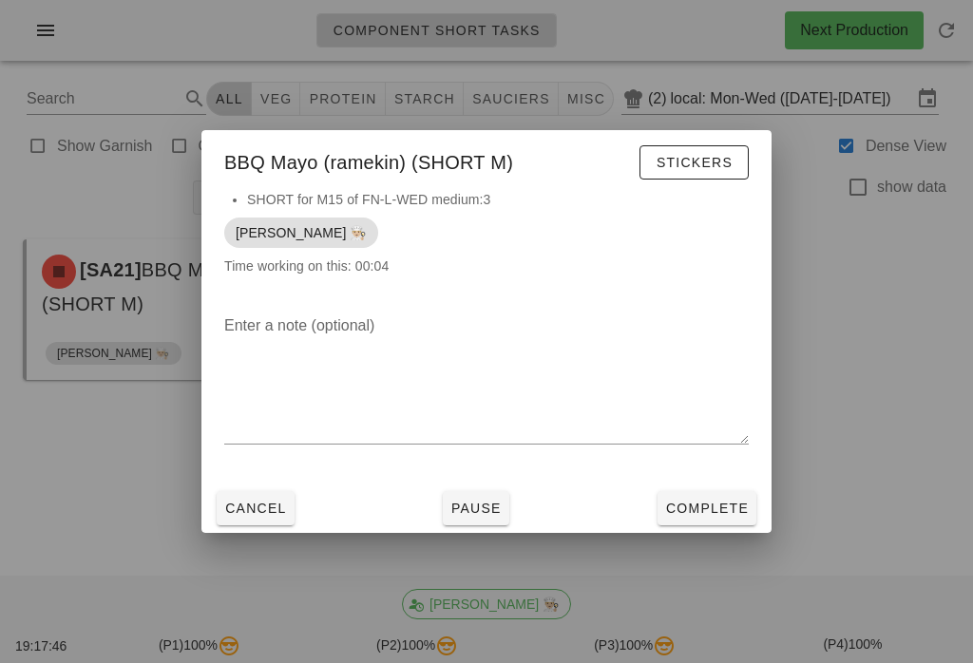
click at [687, 522] on button "Complete" at bounding box center [706, 508] width 99 height 34
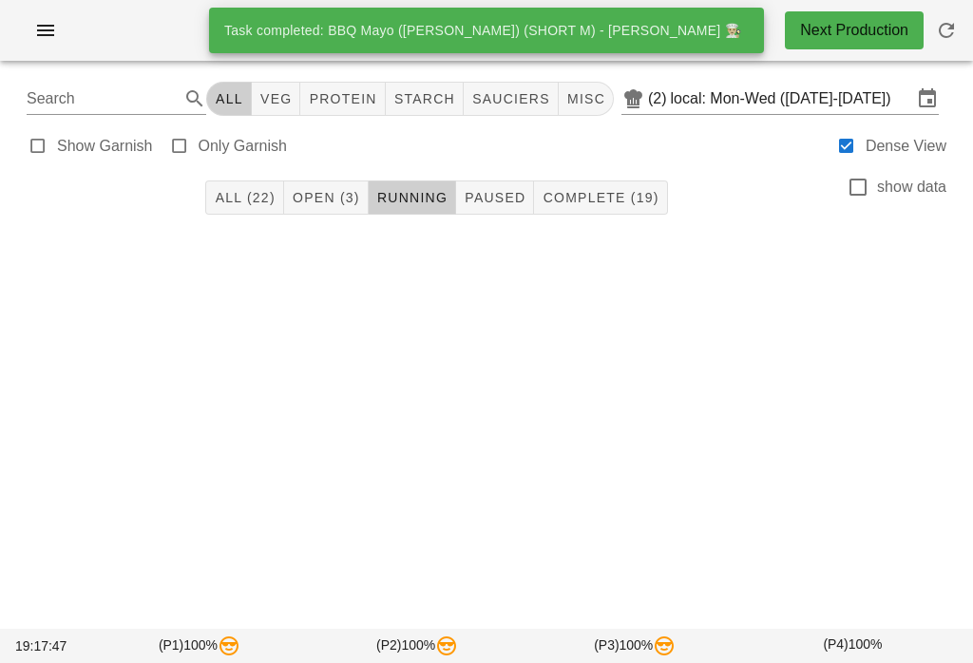
click at [334, 208] on button "Open (3)" at bounding box center [326, 198] width 85 height 34
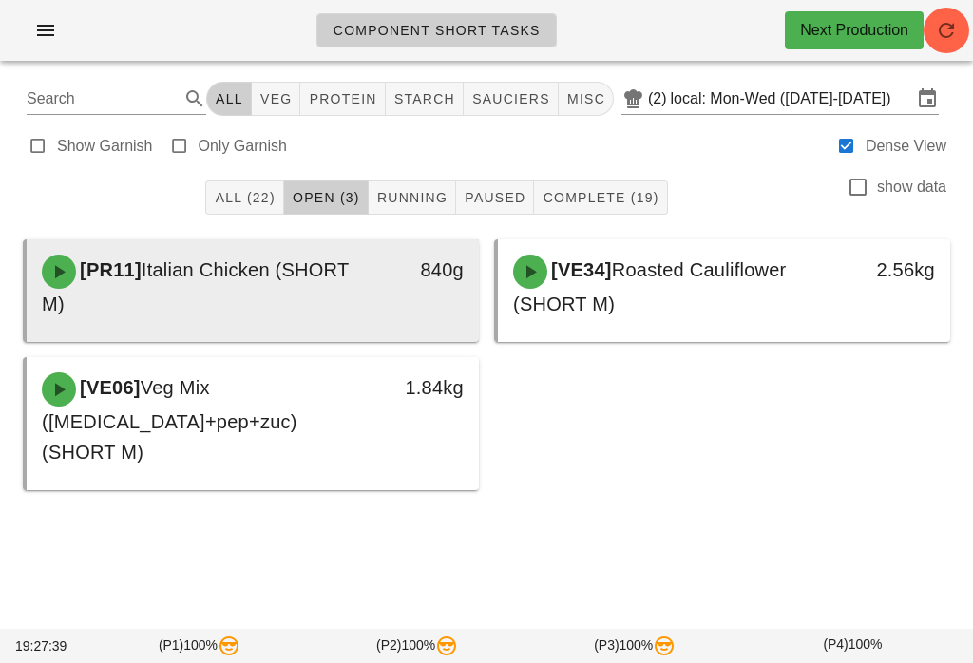
click at [299, 269] on div "[PR11] Italian Chicken (SHORT M)" at bounding box center [196, 286] width 333 height 87
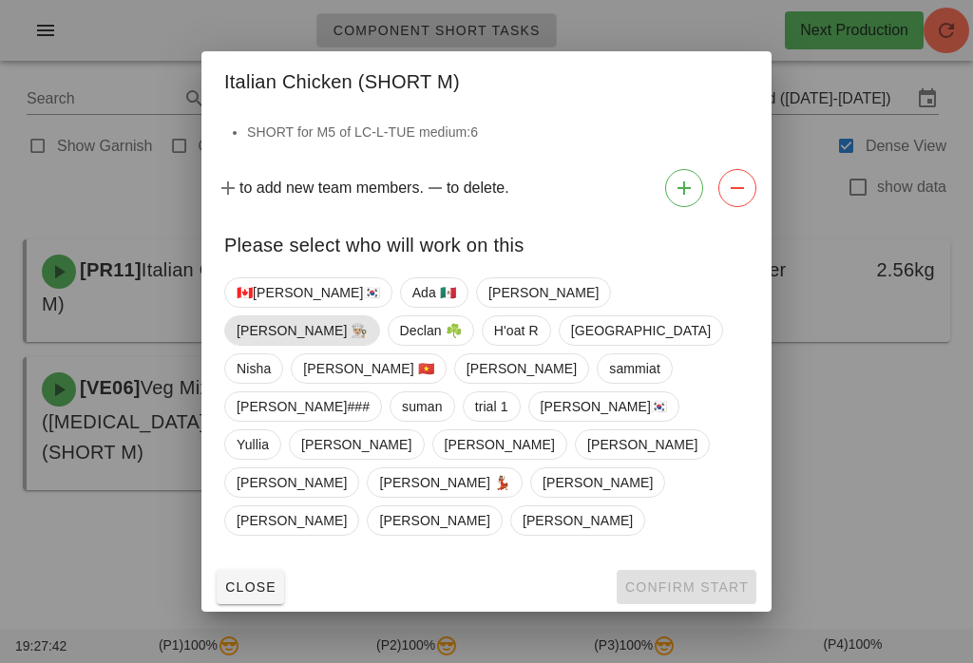
click at [368, 345] on span "Danilo 👨🏼‍🍳" at bounding box center [302, 330] width 131 height 29
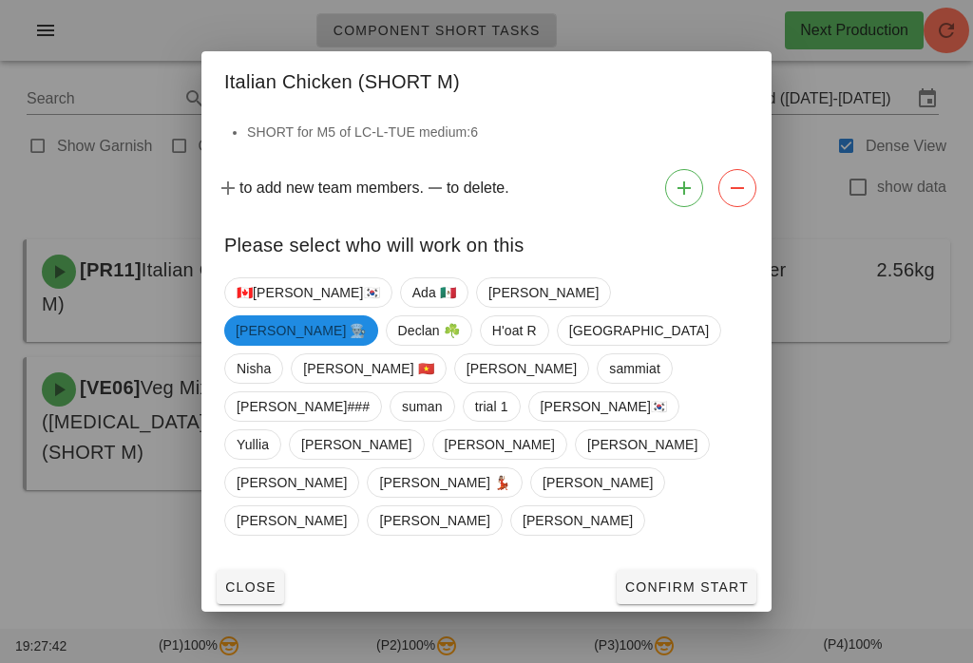
click at [684, 580] on span "Confirm Start" at bounding box center [686, 587] width 124 height 15
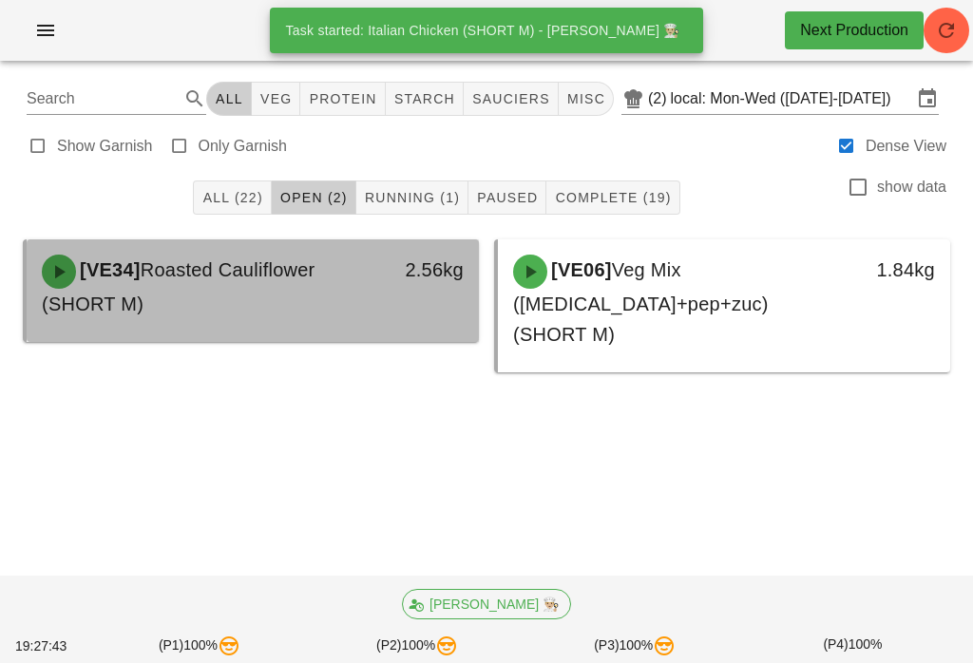
click at [312, 276] on span "Roasted Cauliflower (SHORT M)" at bounding box center [178, 286] width 273 height 55
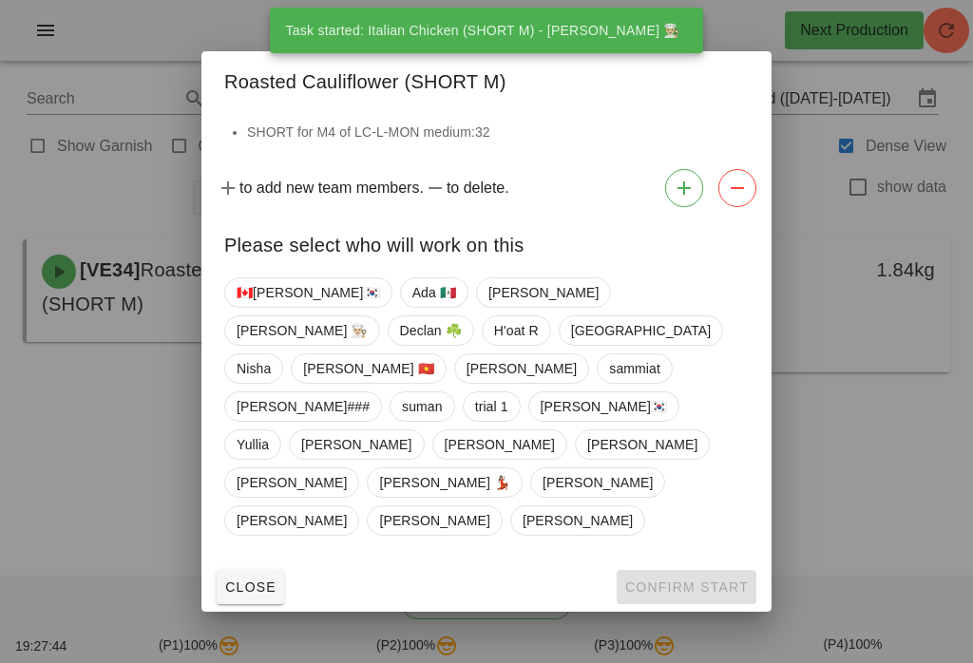
click at [272, 580] on span "Close" at bounding box center [250, 587] width 52 height 15
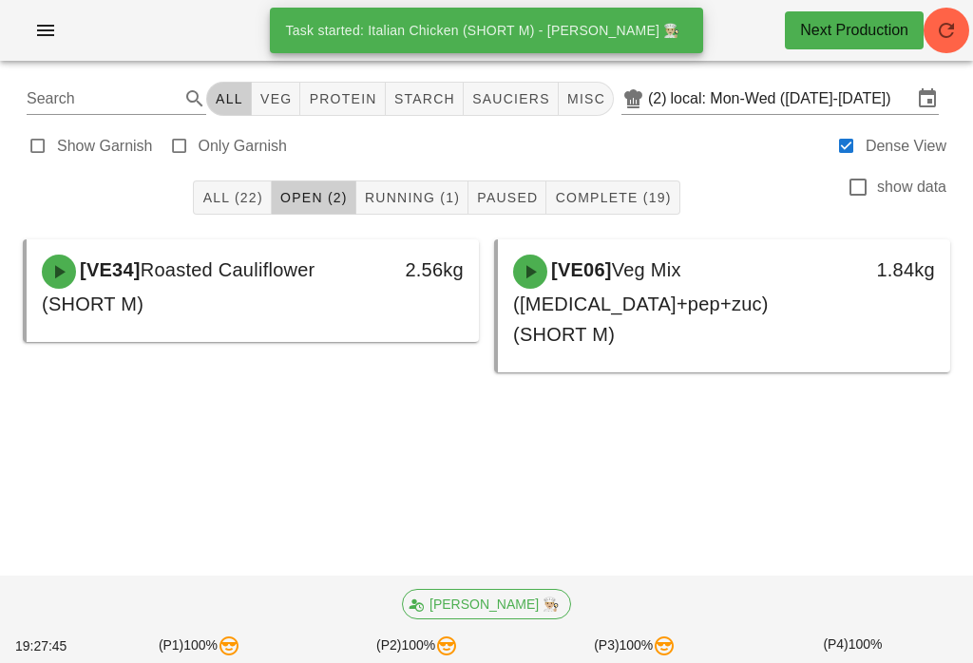
click at [428, 204] on span "Running (1)" at bounding box center [412, 197] width 96 height 15
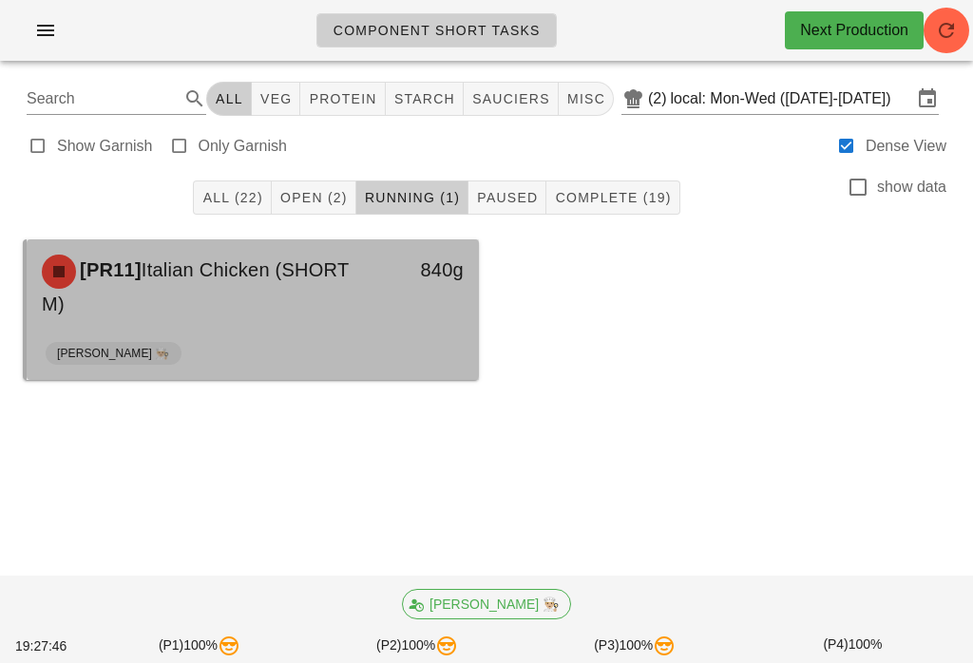
click at [359, 326] on div "[PR11] Italian Chicken (SHORT M)" at bounding box center [196, 286] width 333 height 87
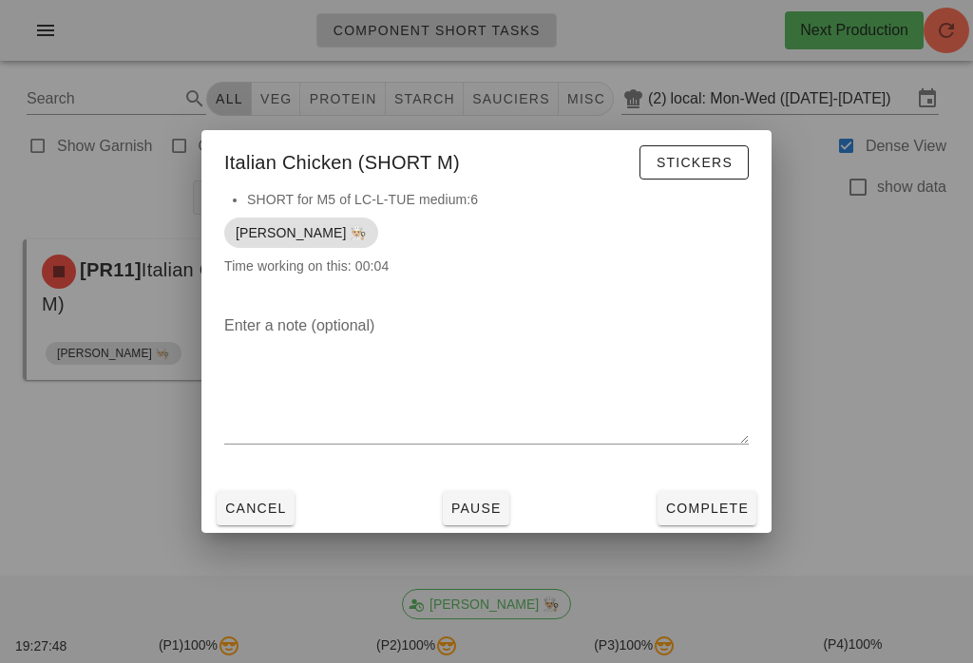
click at [680, 505] on span "Complete" at bounding box center [707, 508] width 84 height 15
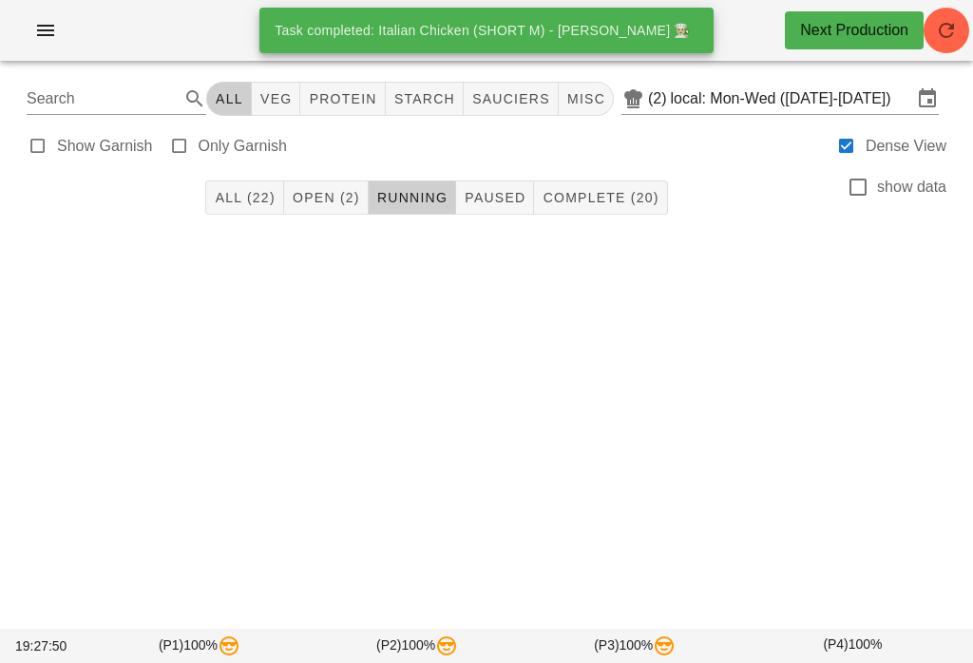
click at [333, 209] on button "Open (2)" at bounding box center [326, 198] width 85 height 34
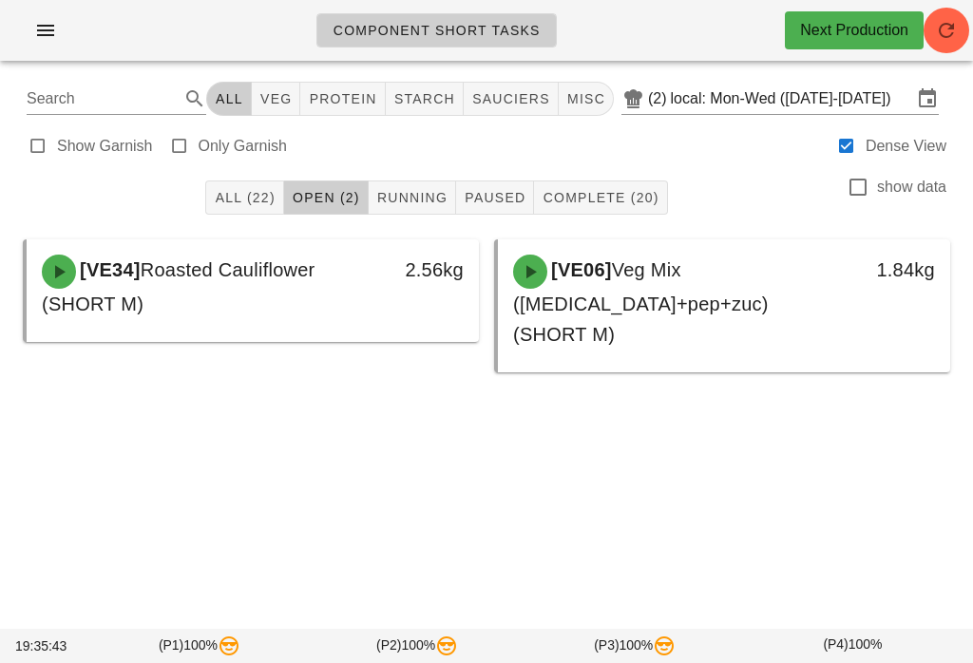
click at [951, 45] on button "button" at bounding box center [946, 31] width 46 height 46
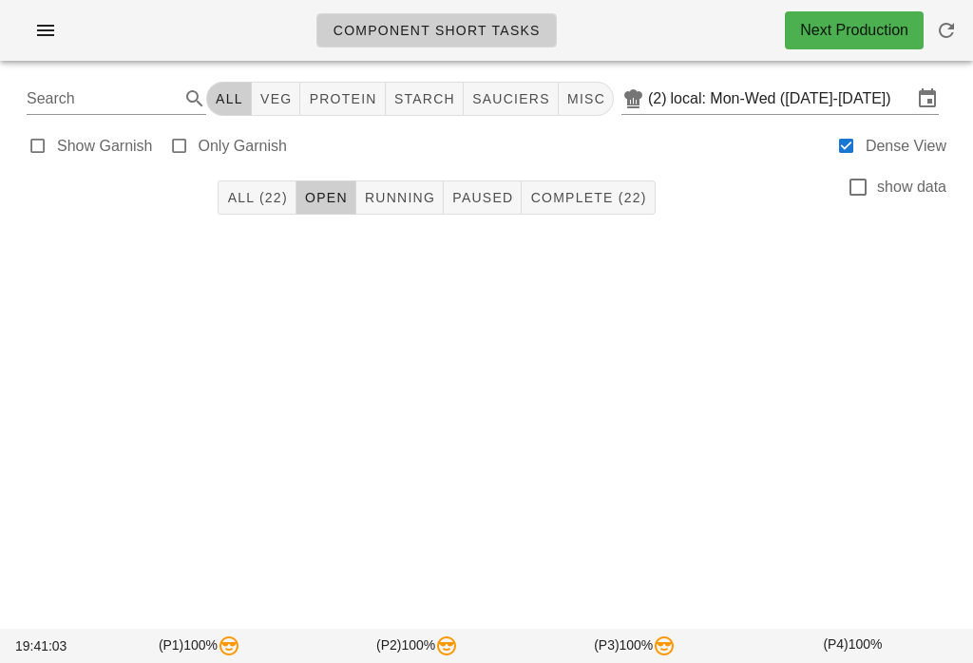
click at [949, 40] on icon "button" at bounding box center [946, 30] width 23 height 23
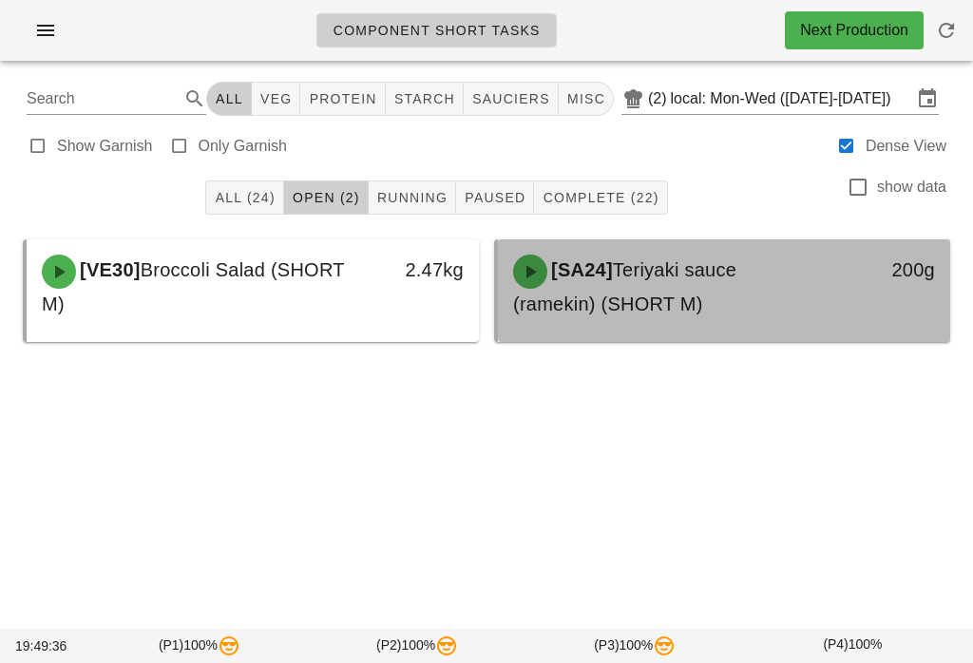
click at [634, 280] on span "Teriyaki sauce (ramekin) (SHORT M)" at bounding box center [624, 286] width 223 height 55
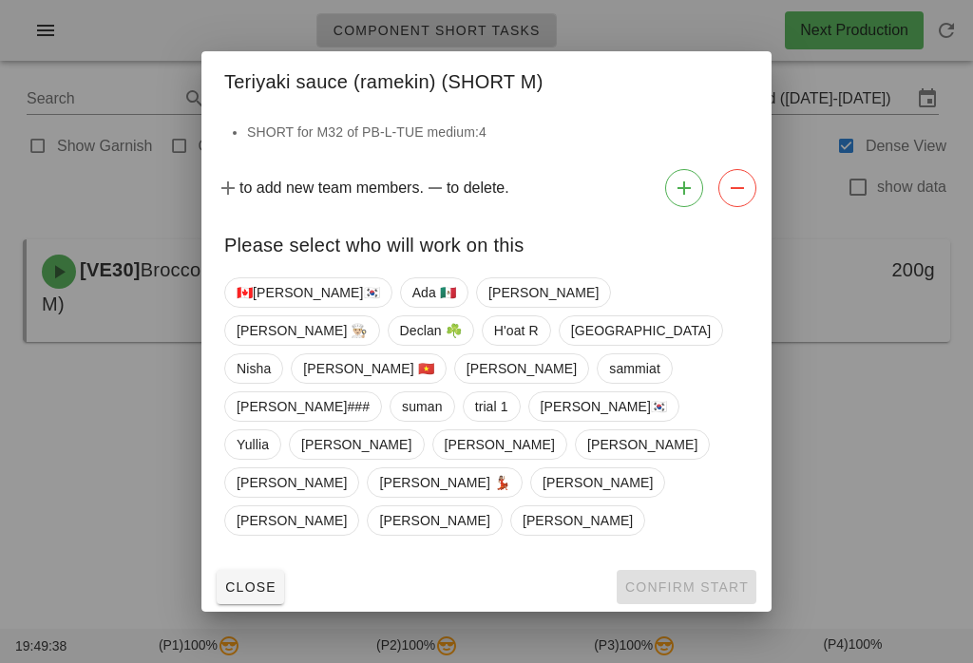
click at [257, 570] on button "Close" at bounding box center [250, 587] width 67 height 34
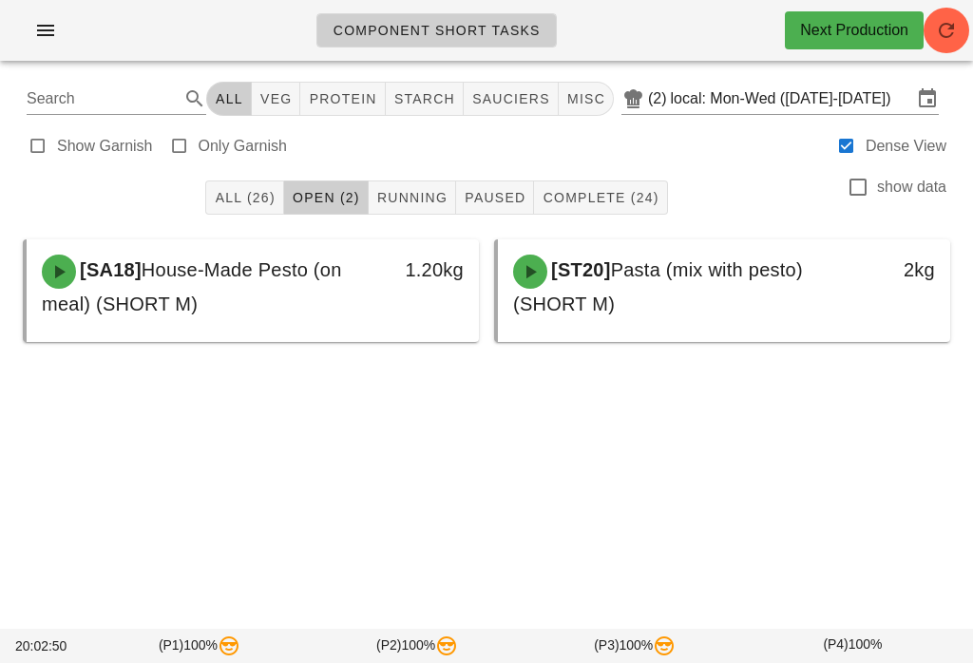
click at [607, 184] on button "Complete (24)" at bounding box center [600, 198] width 133 height 34
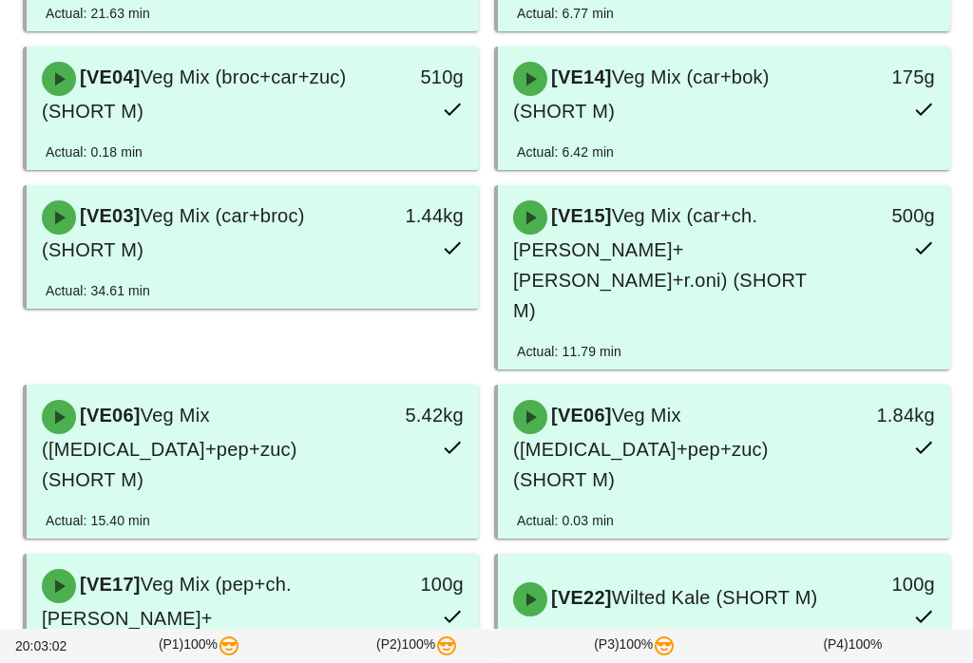
scroll to position [1363, 0]
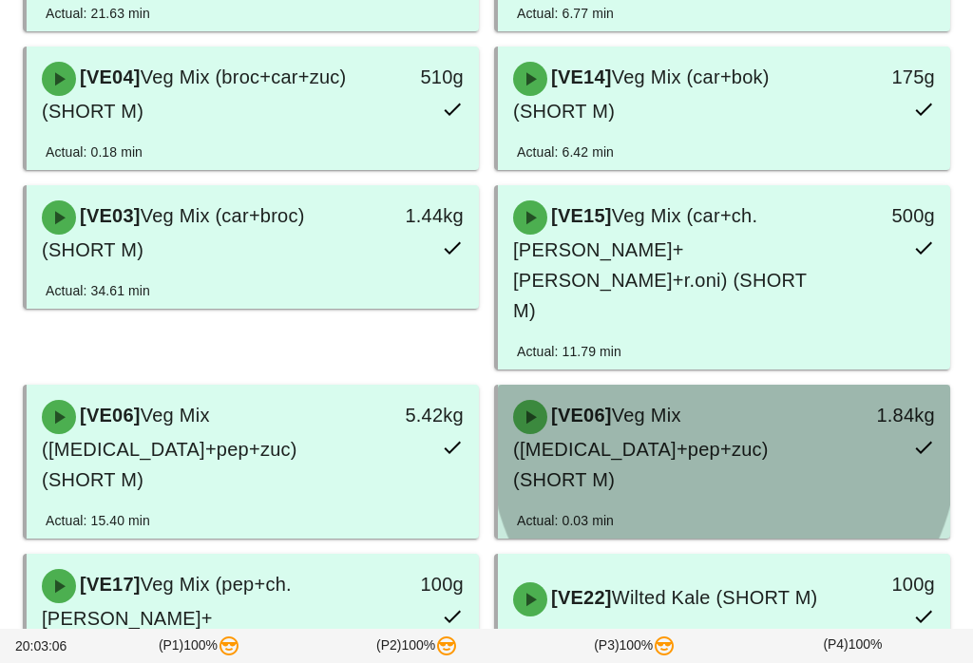
click at [749, 405] on span "Veg Mix ([MEDICAL_DATA]+pep+zuc) (SHORT M)" at bounding box center [641, 448] width 256 height 86
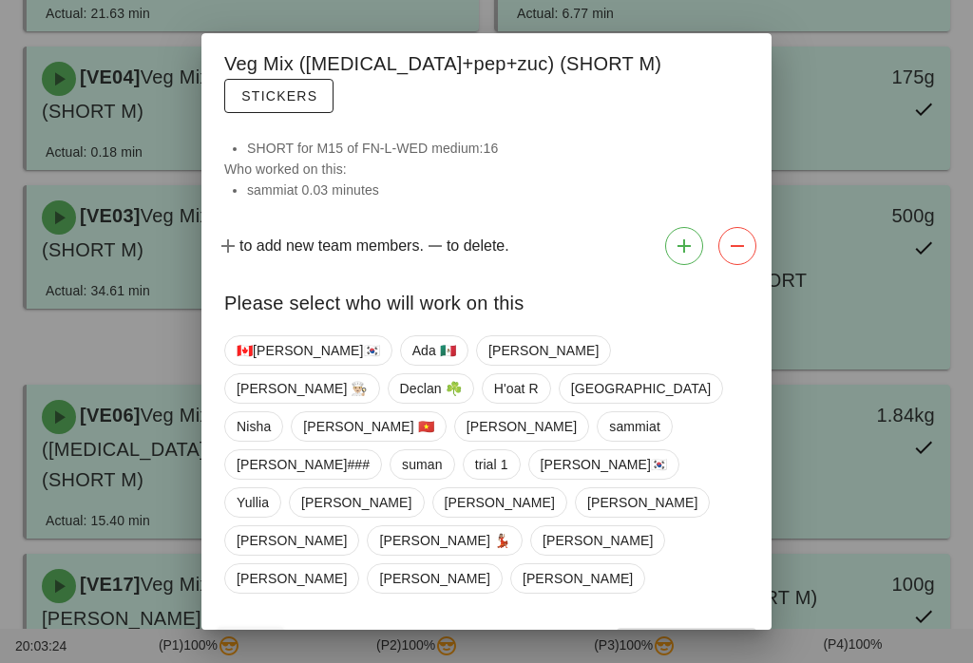
click at [271, 637] on span "Close" at bounding box center [250, 644] width 52 height 15
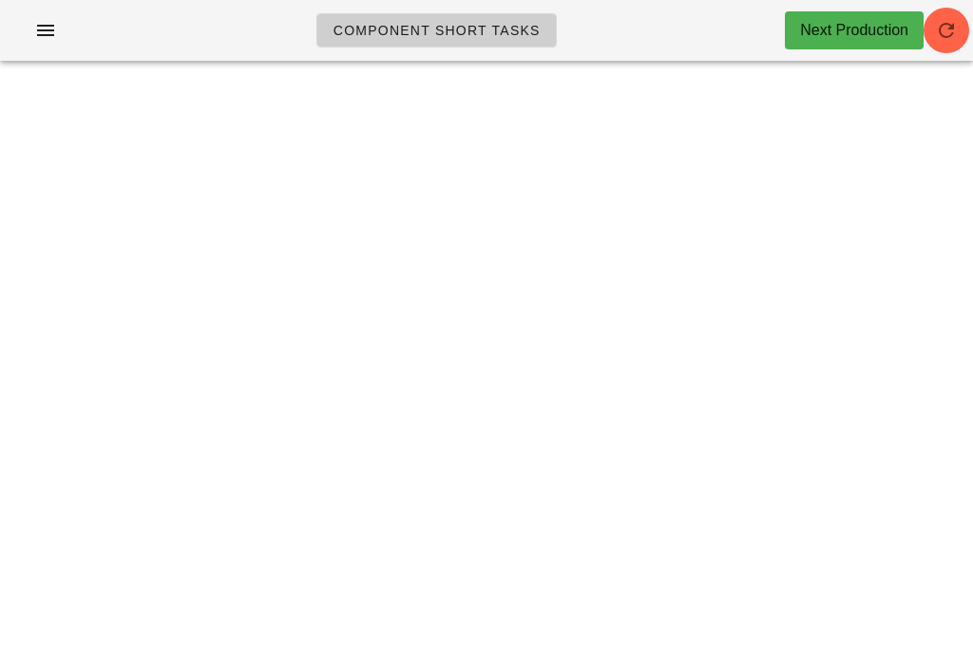
click at [946, 26] on icon "button" at bounding box center [946, 30] width 23 height 23
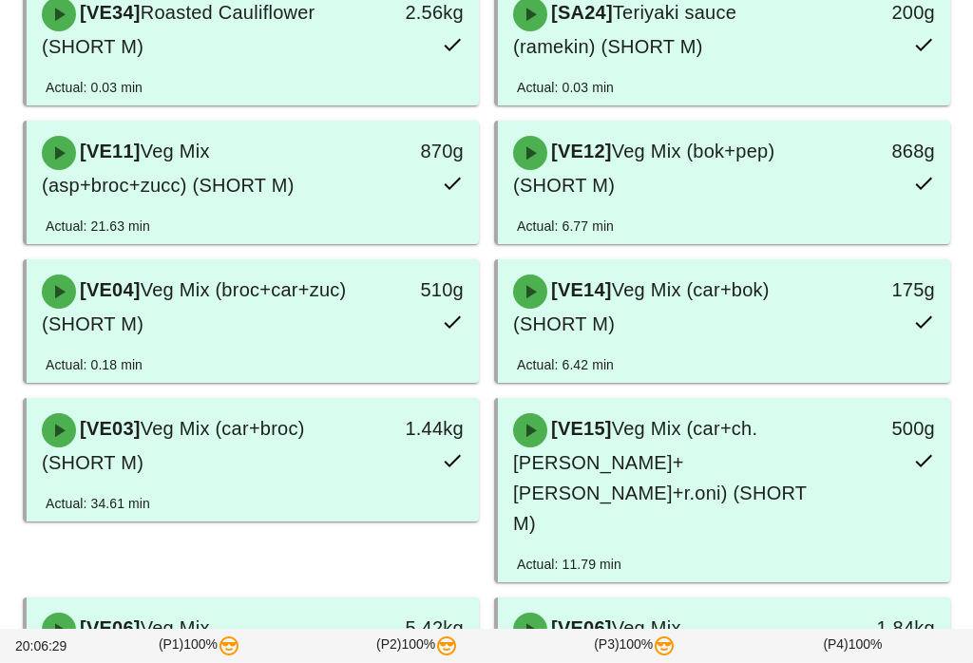
scroll to position [1151, 0]
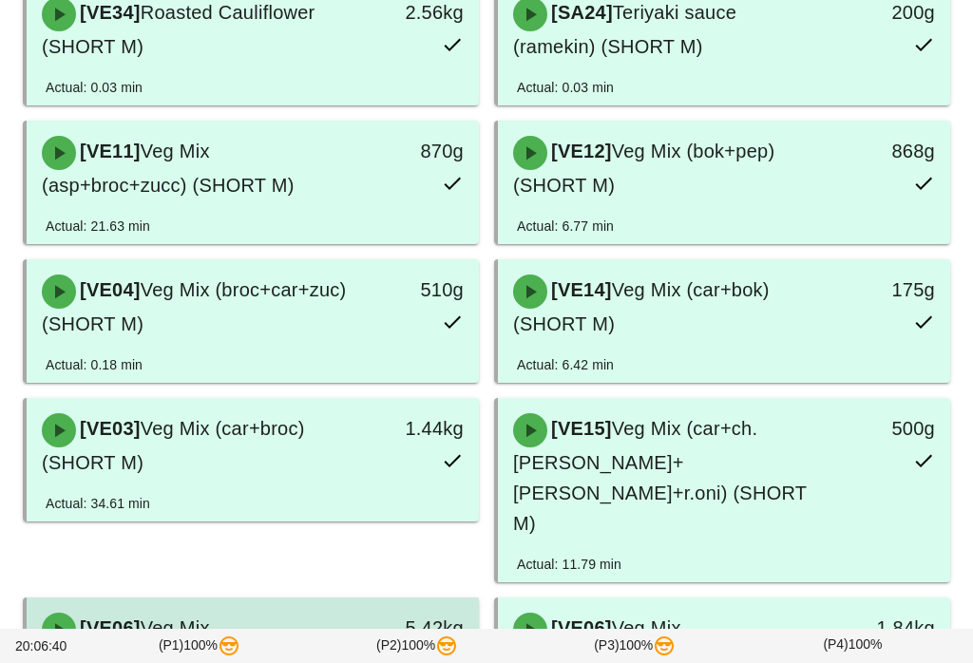
click at [398, 601] on div "5.42kg" at bounding box center [419, 660] width 111 height 118
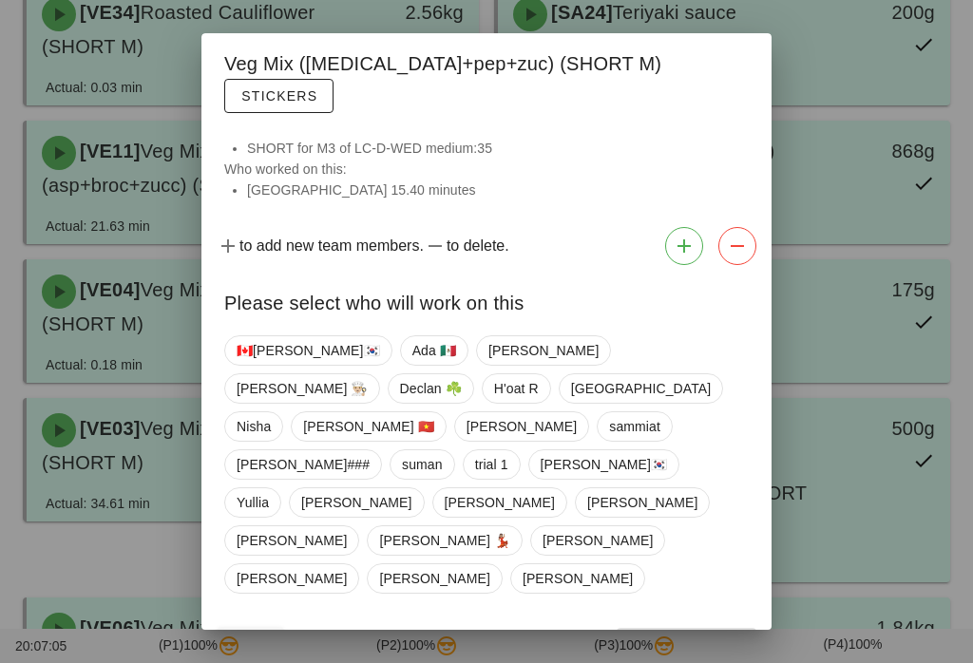
click at [877, 496] on div at bounding box center [486, 331] width 973 height 663
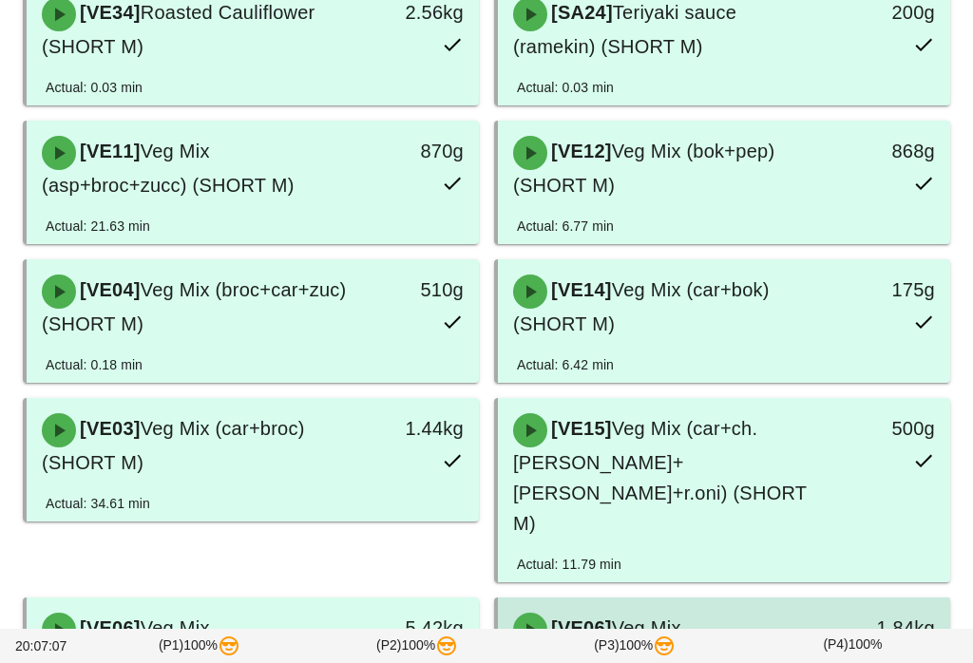
click at [777, 598] on div "[VE06] Veg Mix ([MEDICAL_DATA]+pep+zuc) (SHORT M) 1.84kg" at bounding box center [724, 660] width 452 height 125
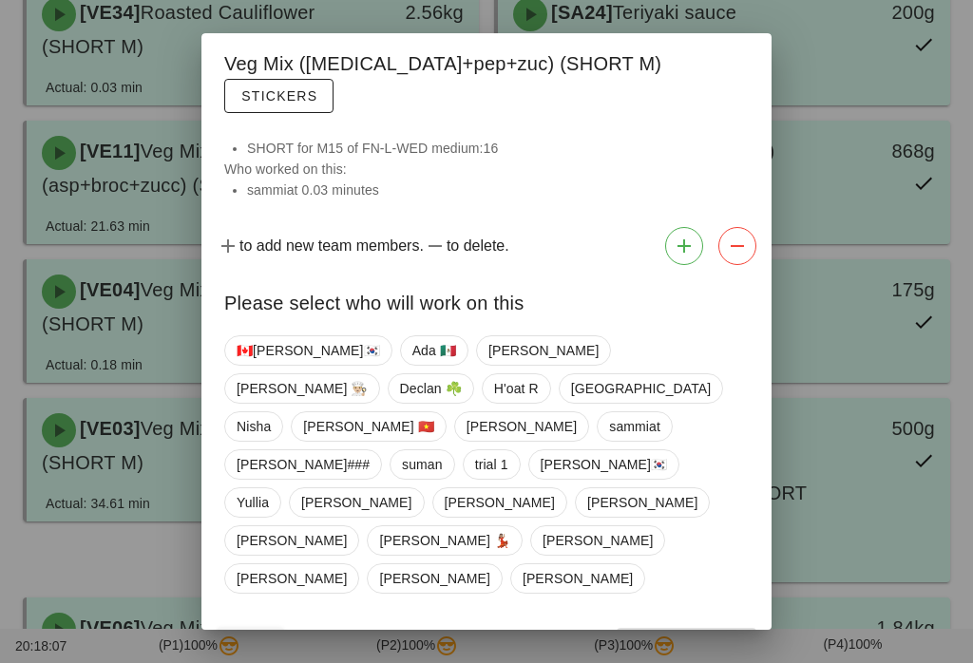
click at [870, 235] on div at bounding box center [486, 331] width 973 height 663
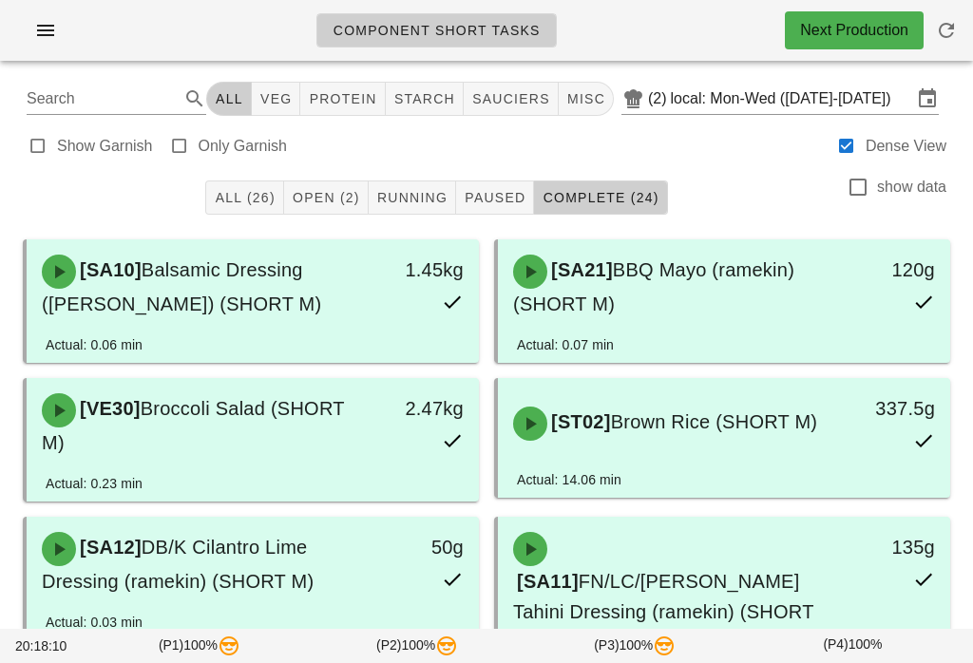
click at [334, 186] on button "Open (2)" at bounding box center [326, 198] width 85 height 34
